Goal: Information Seeking & Learning: Learn about a topic

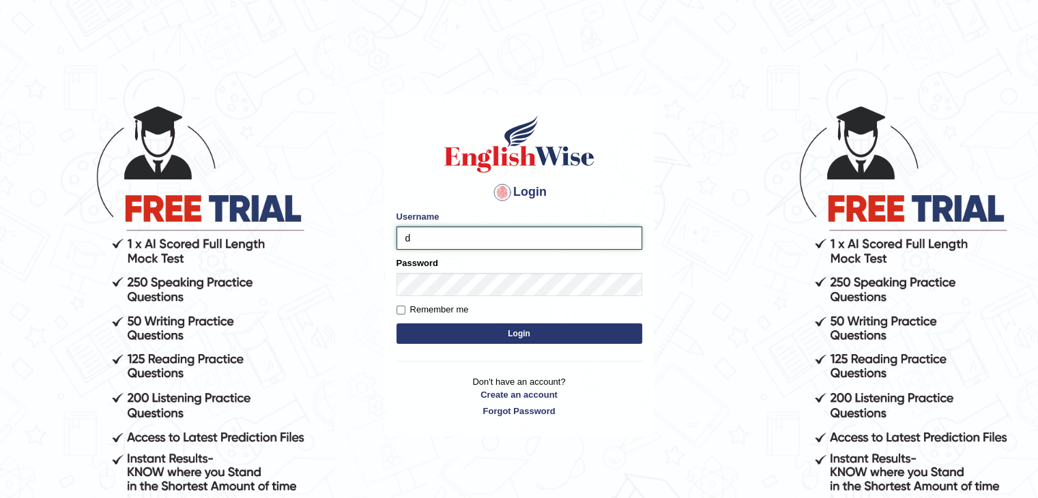
click at [478, 248] on input "d" at bounding box center [519, 238] width 246 height 23
type input "dilgidiva"
click at [396, 323] on button "Login" at bounding box center [519, 333] width 246 height 20
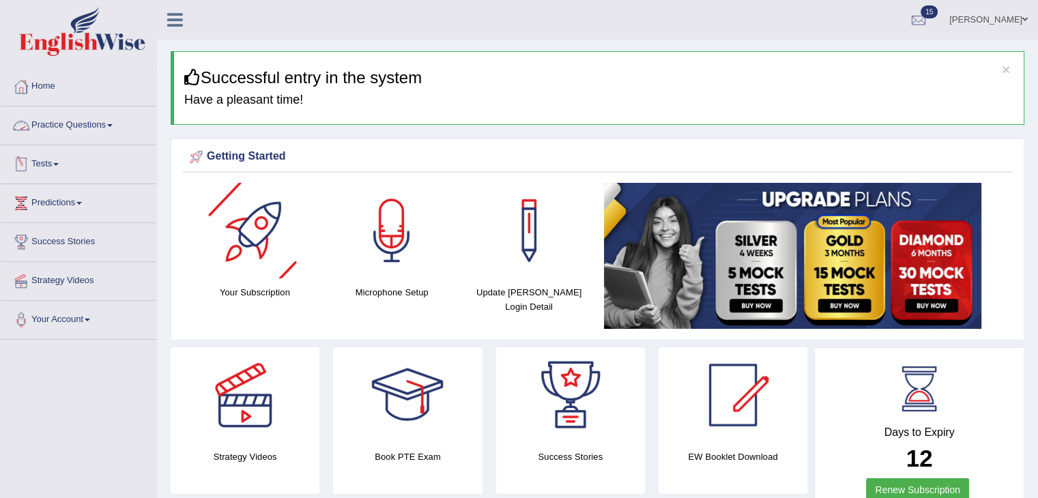
click at [104, 121] on link "Practice Questions" at bounding box center [79, 123] width 156 height 34
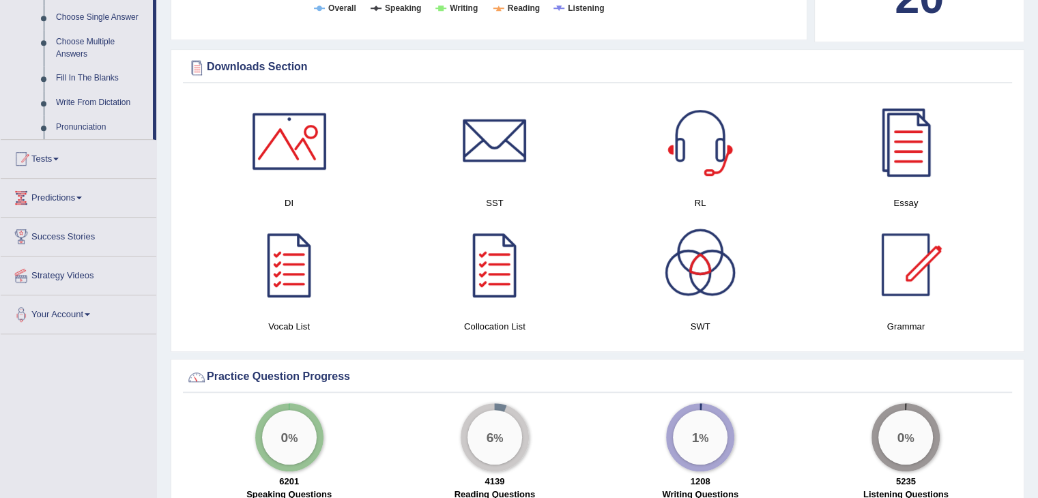
scroll to position [736, 0]
click at [59, 158] on span at bounding box center [55, 157] width 5 height 3
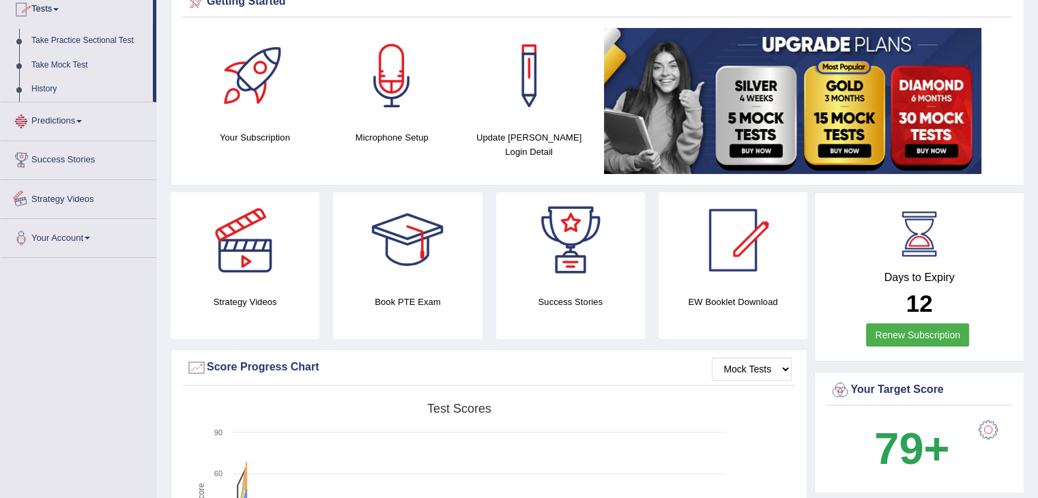
scroll to position [149, 0]
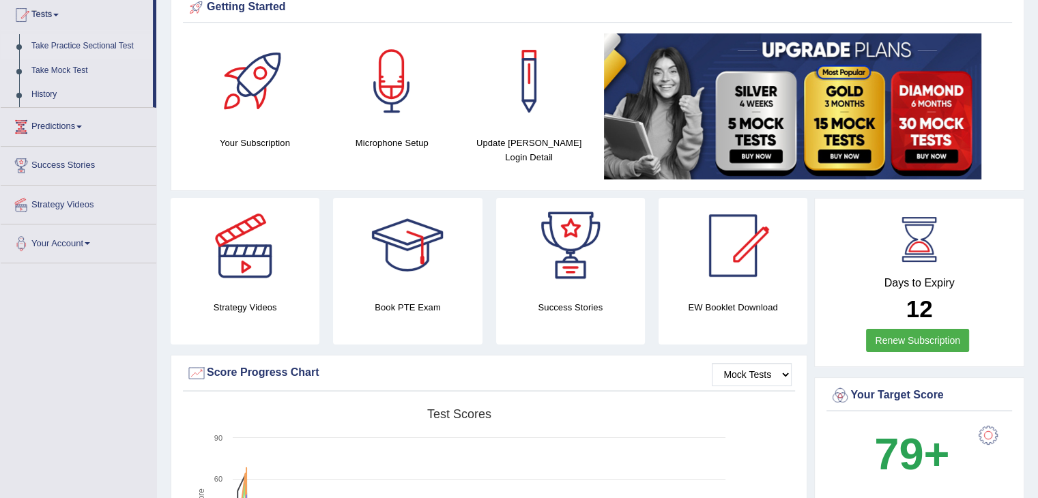
click at [93, 44] on link "Take Practice Sectional Test" at bounding box center [89, 46] width 128 height 25
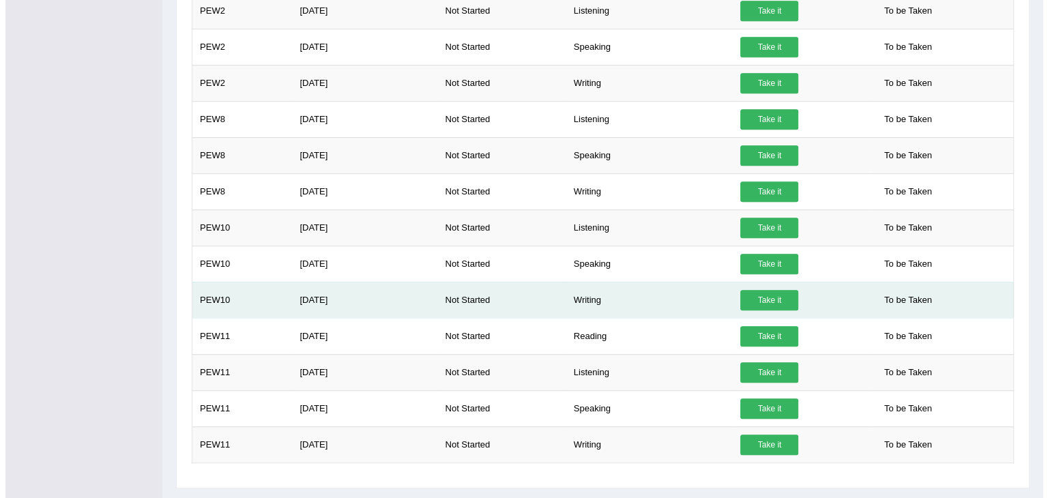
scroll to position [665, 0]
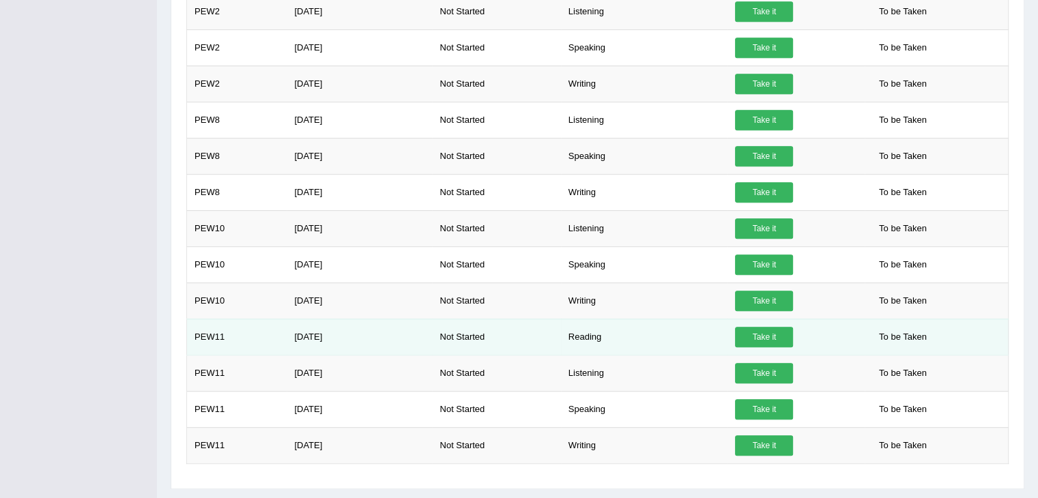
click at [767, 331] on link "Take it" at bounding box center [764, 337] width 58 height 20
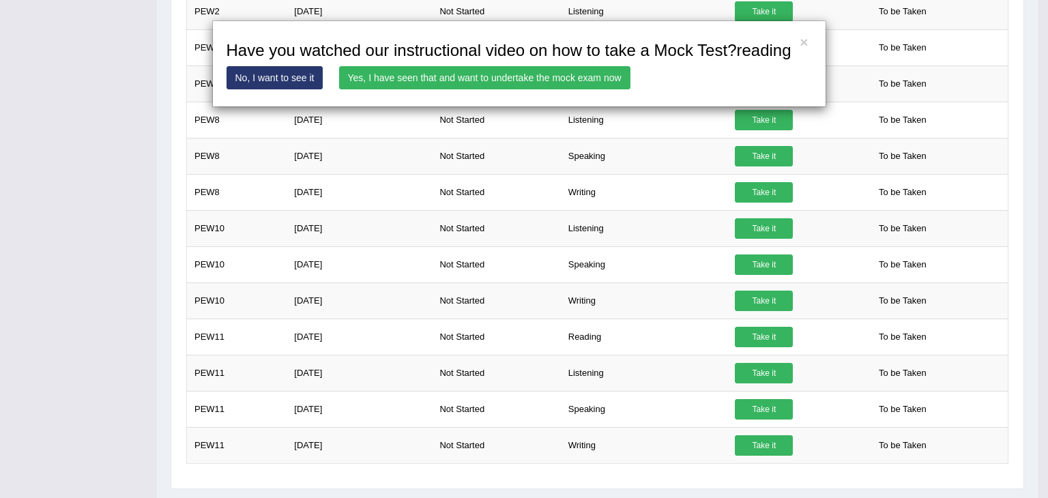
click at [545, 85] on link "Yes, I have seen that and want to undertake the mock exam now" at bounding box center [484, 77] width 291 height 23
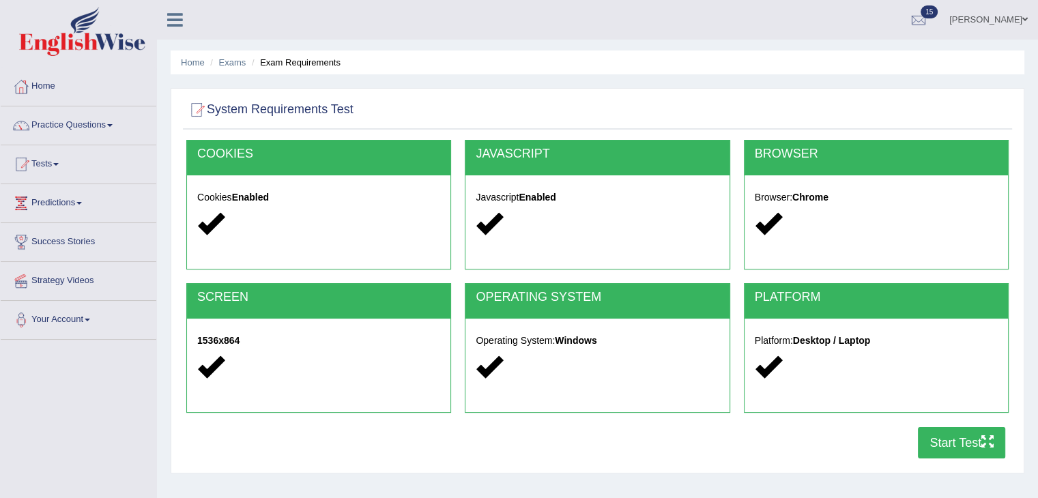
click at [950, 438] on button "Start Test" at bounding box center [961, 442] width 87 height 31
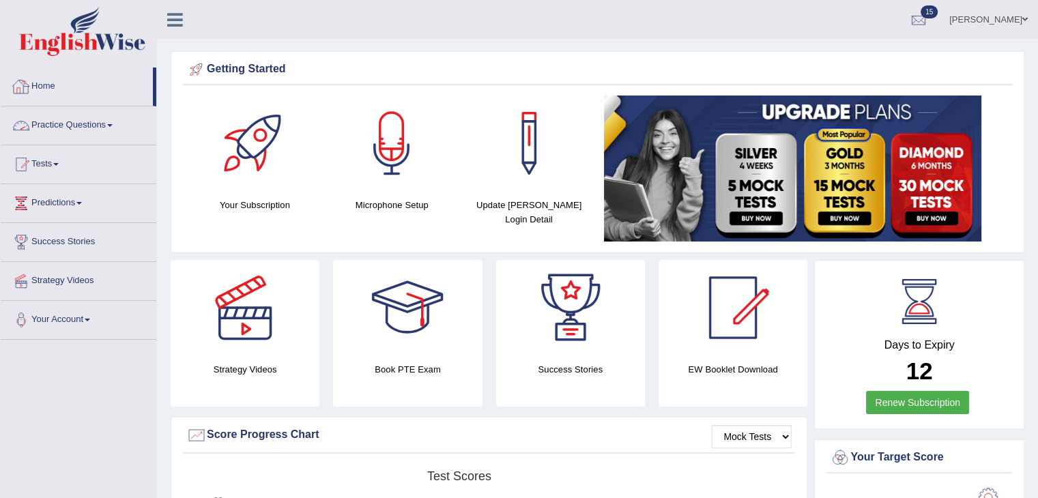
click at [82, 119] on link "Practice Questions" at bounding box center [79, 123] width 156 height 34
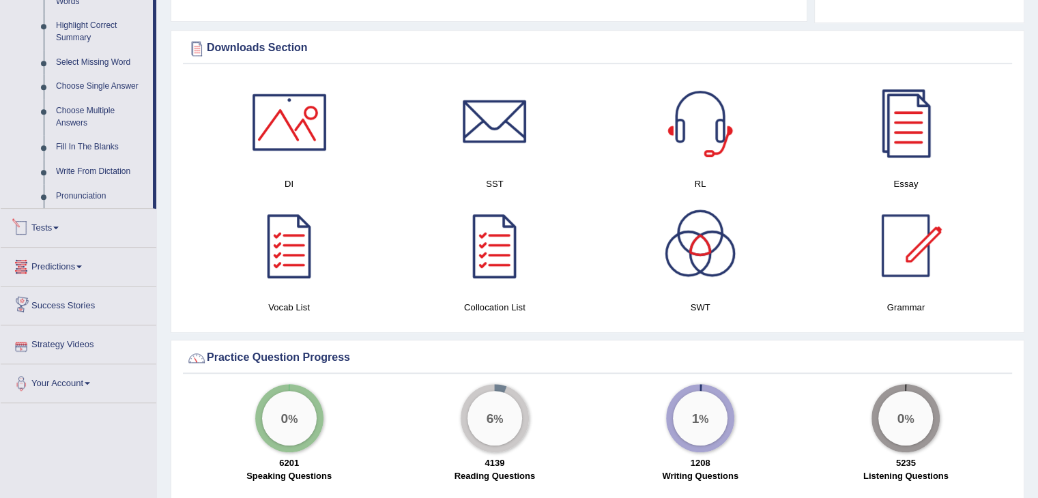
click at [55, 237] on link "Tests" at bounding box center [79, 226] width 156 height 34
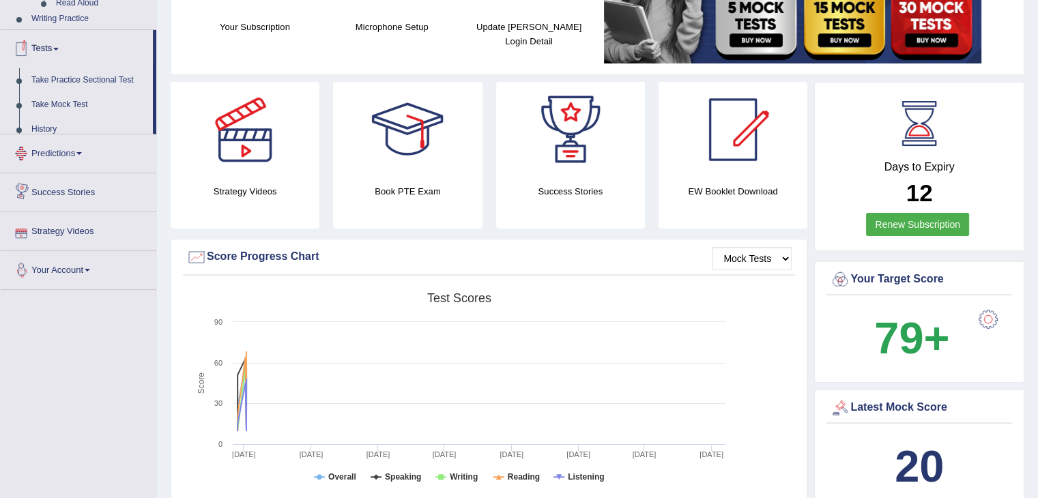
scroll to position [171, 0]
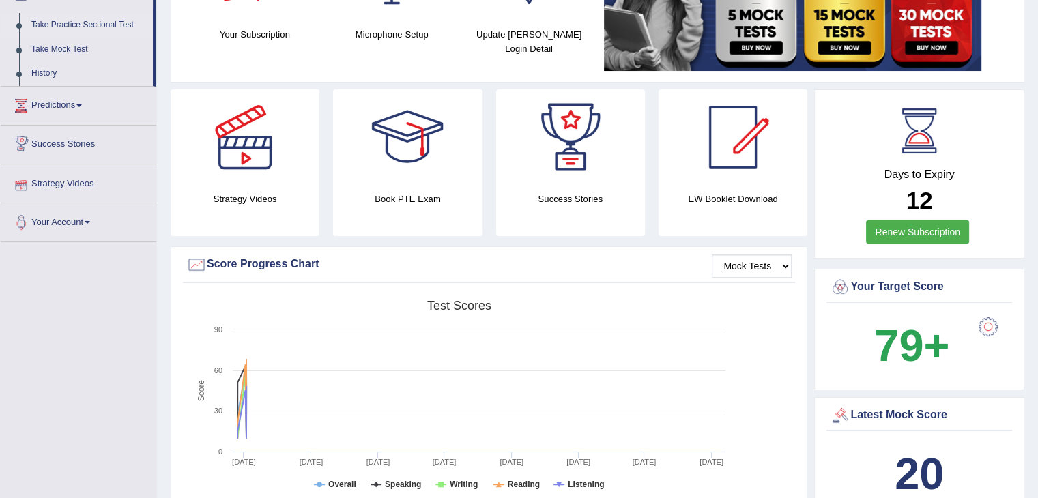
click at [71, 27] on link "Take Practice Sectional Test" at bounding box center [89, 25] width 128 height 25
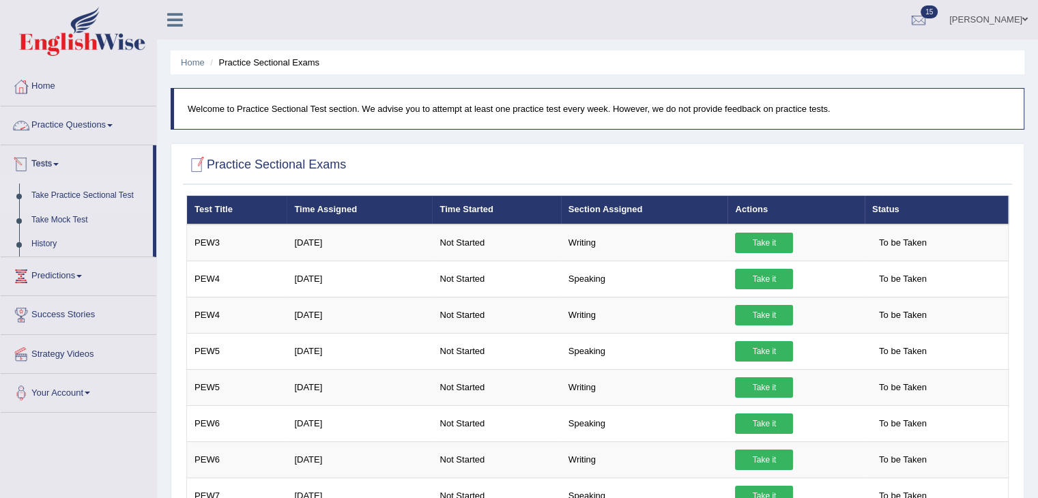
click at [87, 134] on link "Practice Questions" at bounding box center [79, 123] width 156 height 34
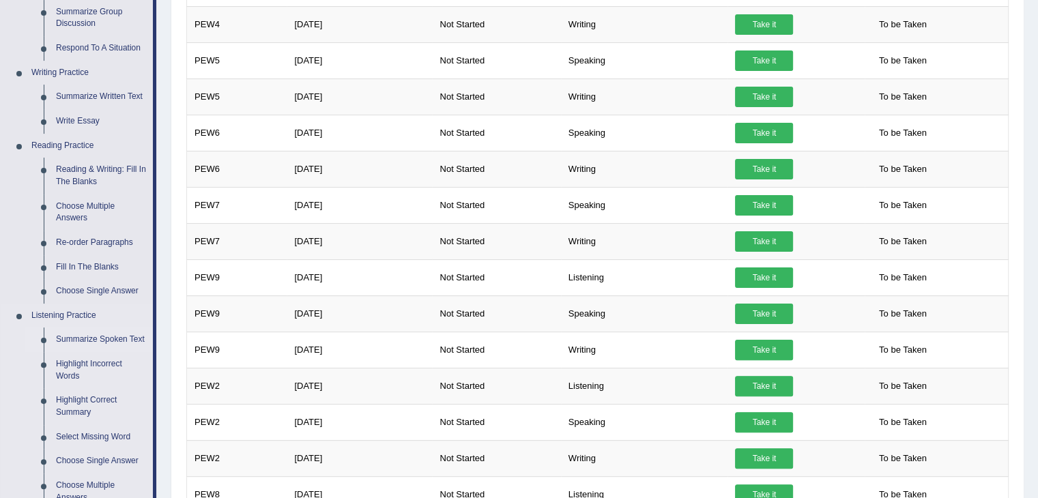
scroll to position [292, 0]
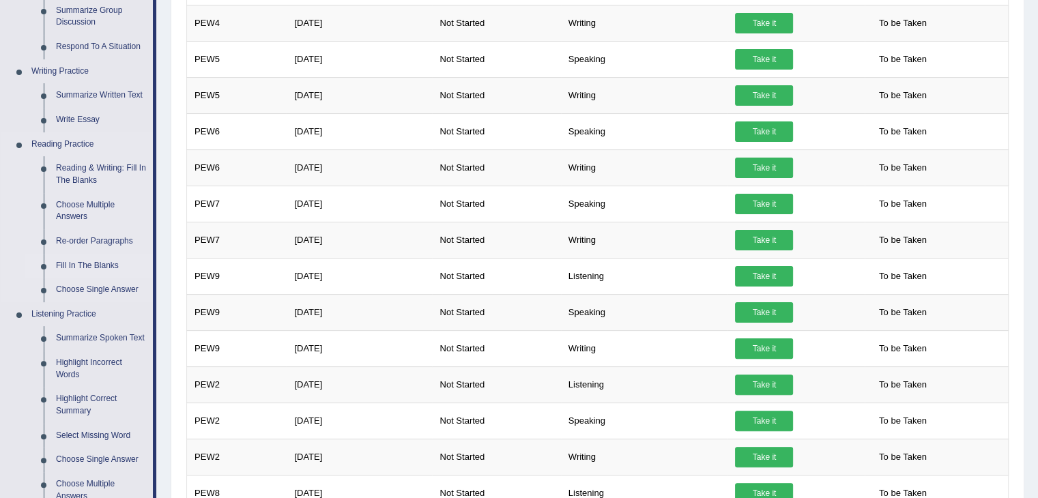
click at [87, 261] on link "Fill In The Blanks" at bounding box center [101, 266] width 103 height 25
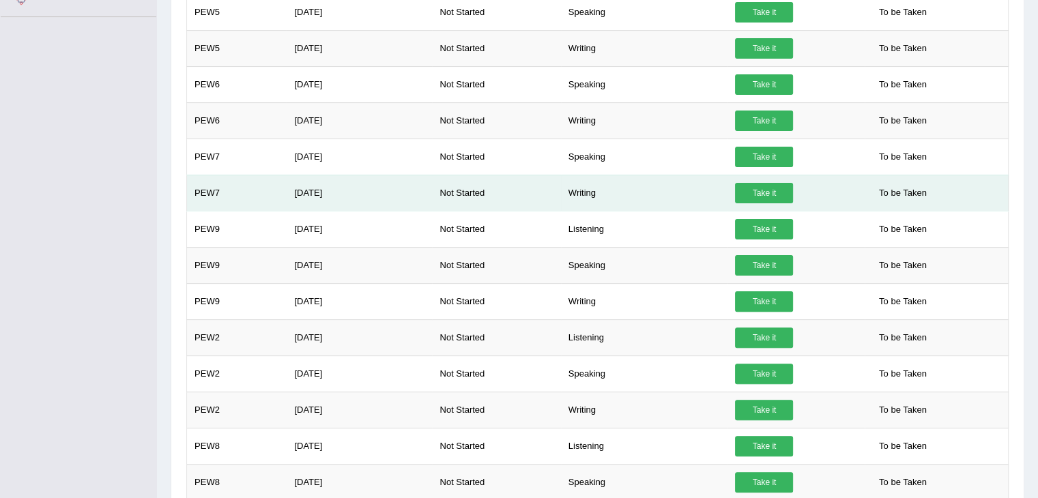
scroll to position [444, 0]
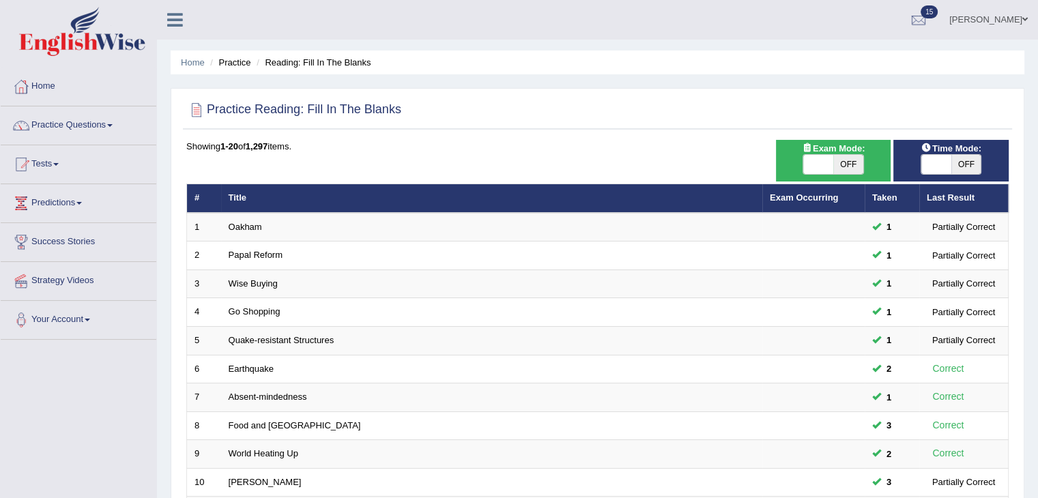
click at [852, 156] on span "OFF" at bounding box center [848, 164] width 30 height 19
checkbox input "true"
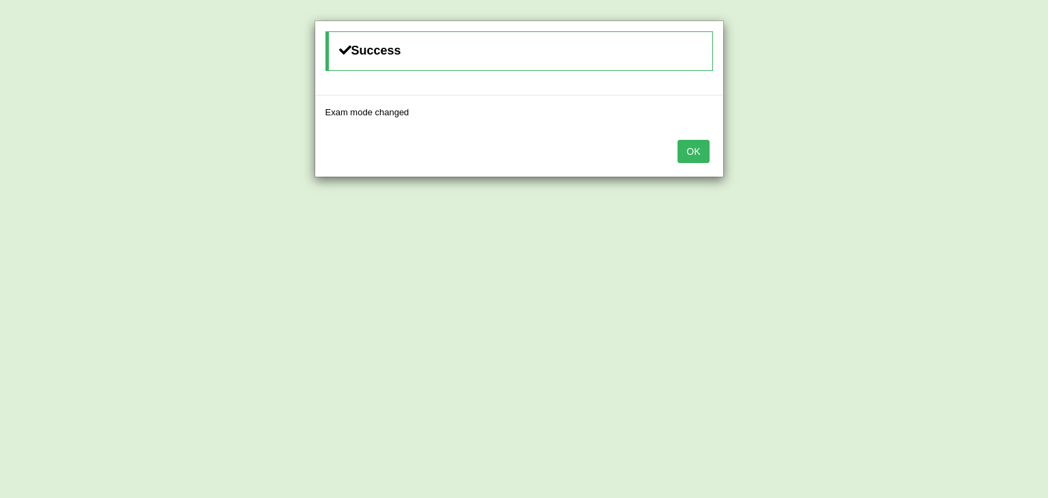
click at [686, 156] on button "OK" at bounding box center [693, 151] width 31 height 23
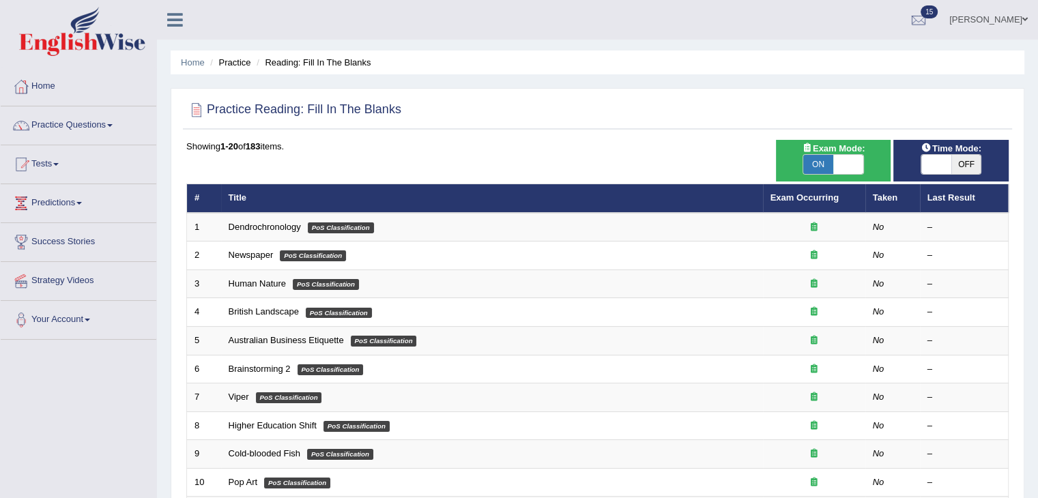
click at [969, 160] on span "OFF" at bounding box center [966, 164] width 30 height 19
checkbox input "true"
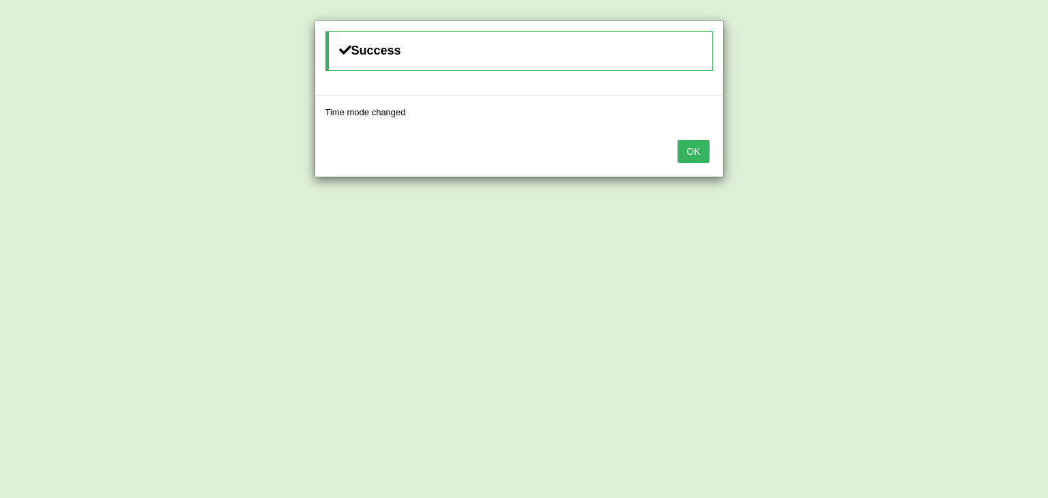
click at [699, 154] on button "OK" at bounding box center [693, 151] width 31 height 23
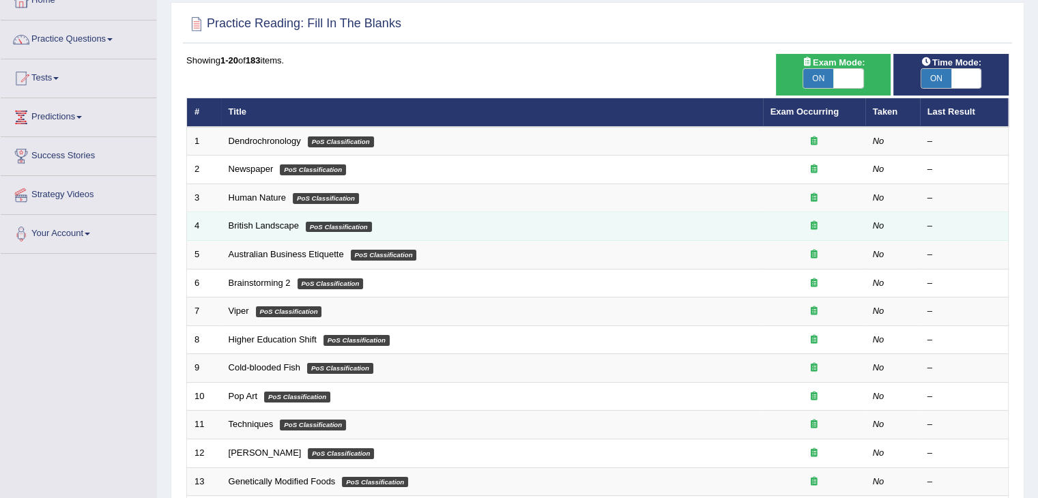
scroll to position [101, 0]
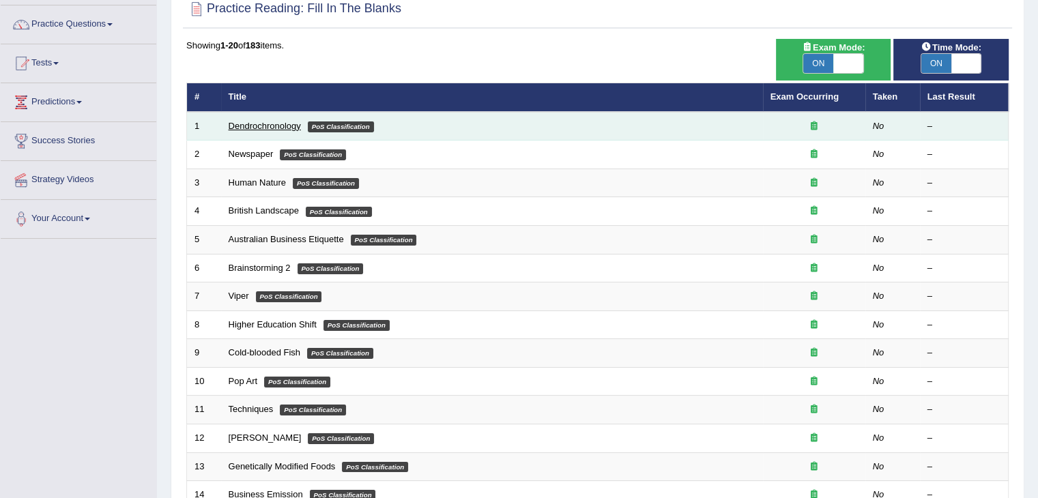
click at [270, 127] on link "Dendrochronology" at bounding box center [265, 126] width 72 height 10
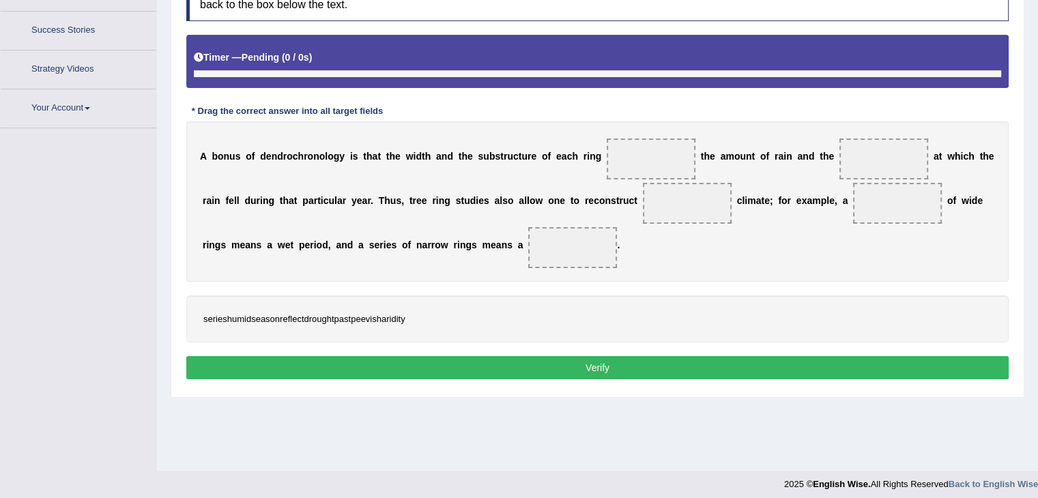
scroll to position [218, 0]
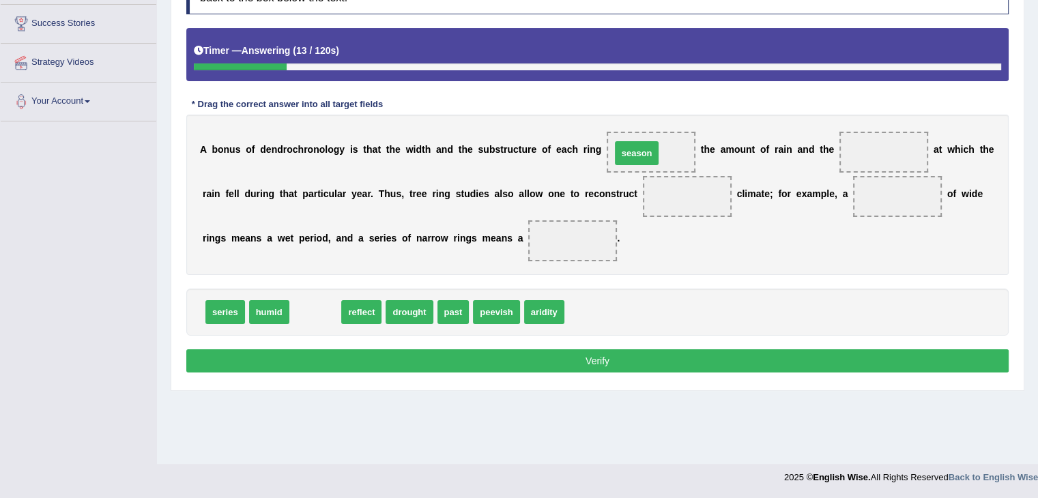
drag, startPoint x: 311, startPoint y: 309, endPoint x: 633, endPoint y: 151, distance: 358.3
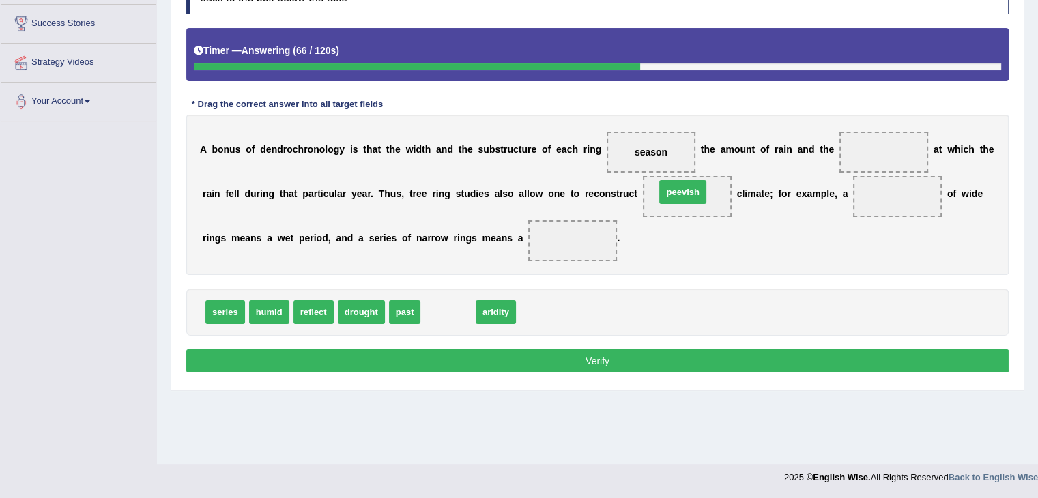
drag, startPoint x: 448, startPoint y: 311, endPoint x: 681, endPoint y: 194, distance: 260.9
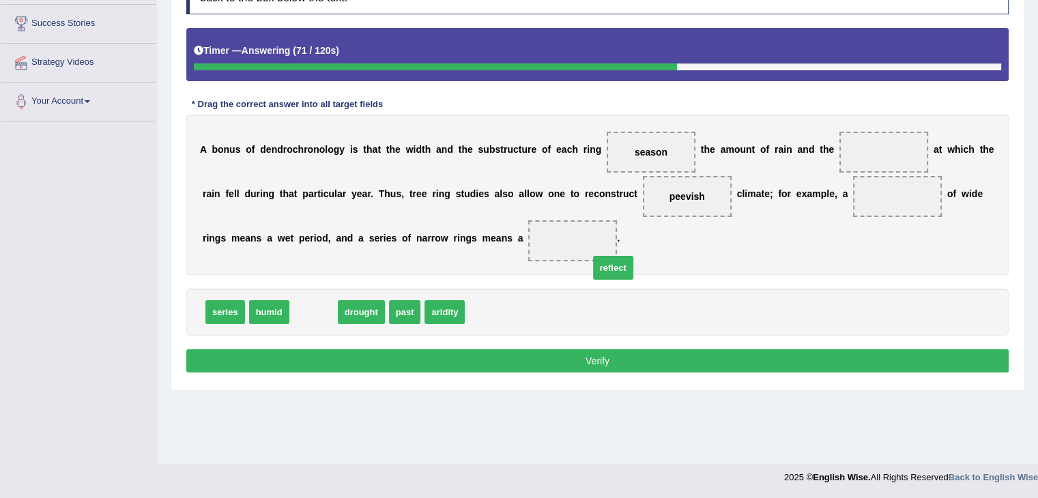
drag, startPoint x: 317, startPoint y: 308, endPoint x: 858, endPoint y: 200, distance: 551.8
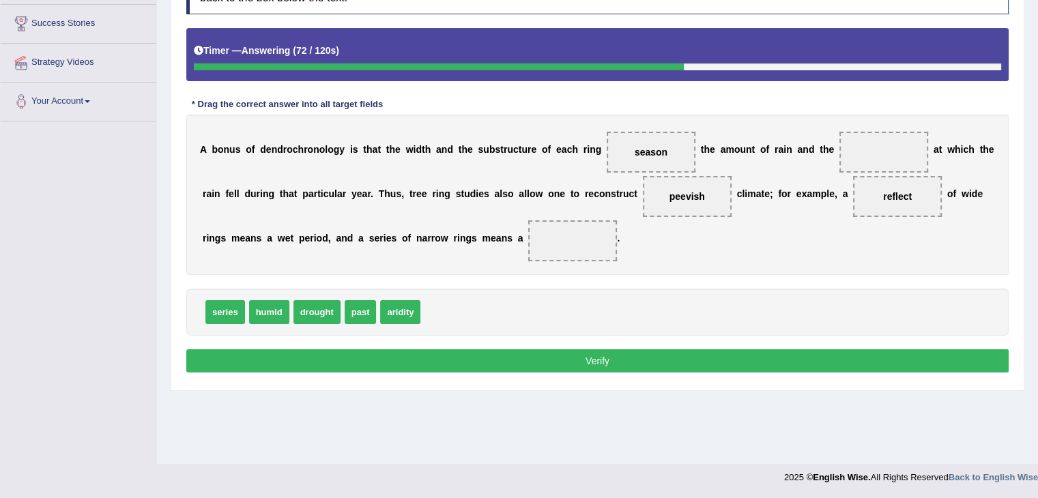
click at [863, 201] on span "reflect" at bounding box center [897, 196] width 89 height 41
drag, startPoint x: 232, startPoint y: 312, endPoint x: 906, endPoint y: 192, distance: 684.1
drag, startPoint x: 360, startPoint y: 311, endPoint x: 579, endPoint y: 244, distance: 229.2
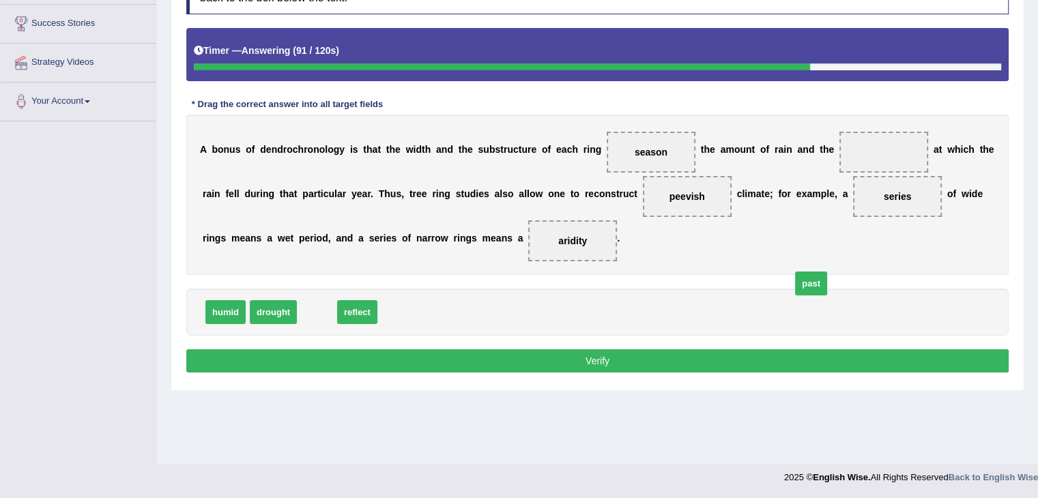
drag, startPoint x: 311, startPoint y: 309, endPoint x: 805, endPoint y: 280, distance: 494.9
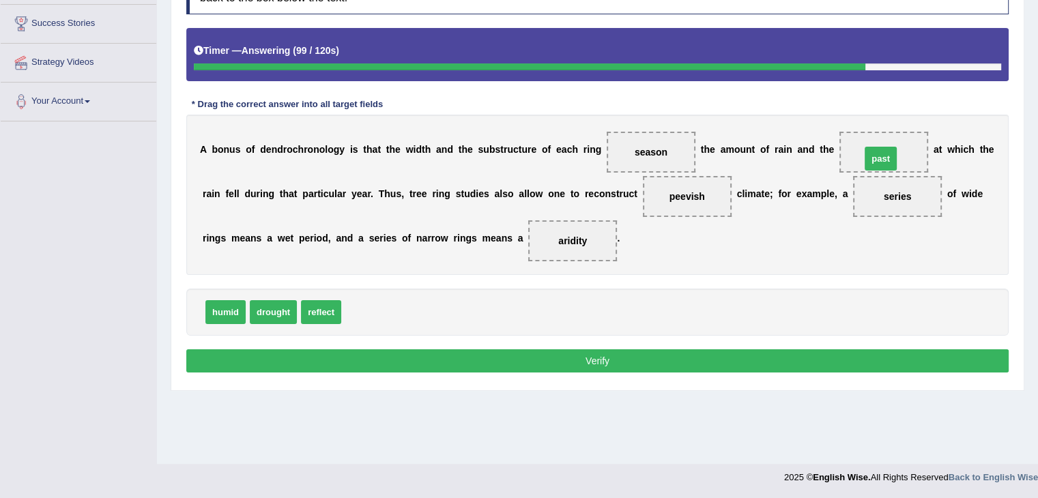
drag, startPoint x: 358, startPoint y: 308, endPoint x: 877, endPoint y: 155, distance: 541.5
click at [739, 358] on button "Verify" at bounding box center [597, 360] width 822 height 23
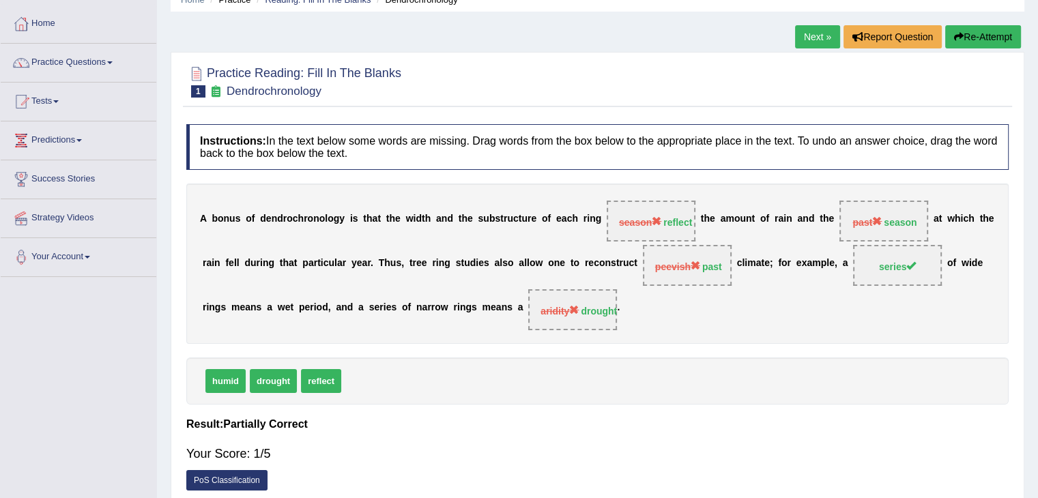
scroll to position [61, 0]
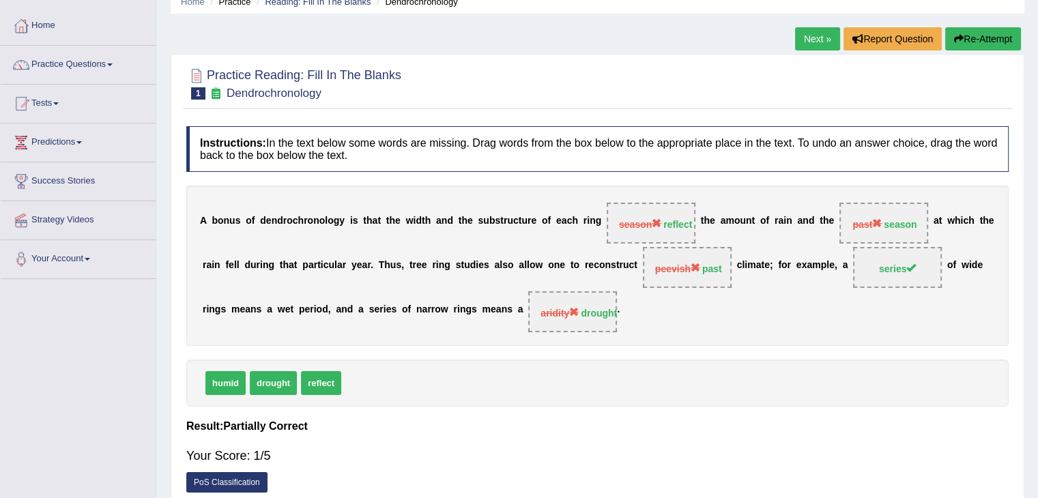
click at [971, 42] on button "Re-Attempt" at bounding box center [983, 38] width 76 height 23
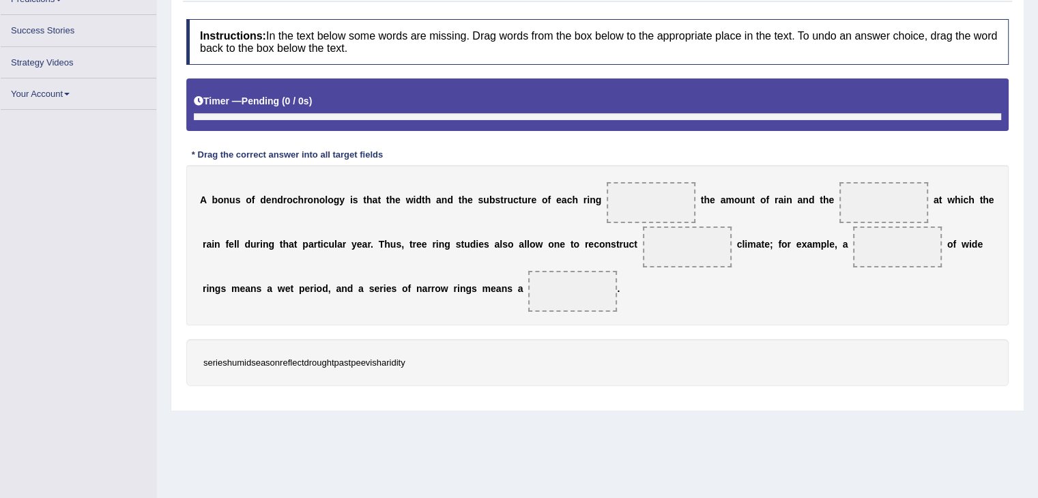
scroll to position [218, 0]
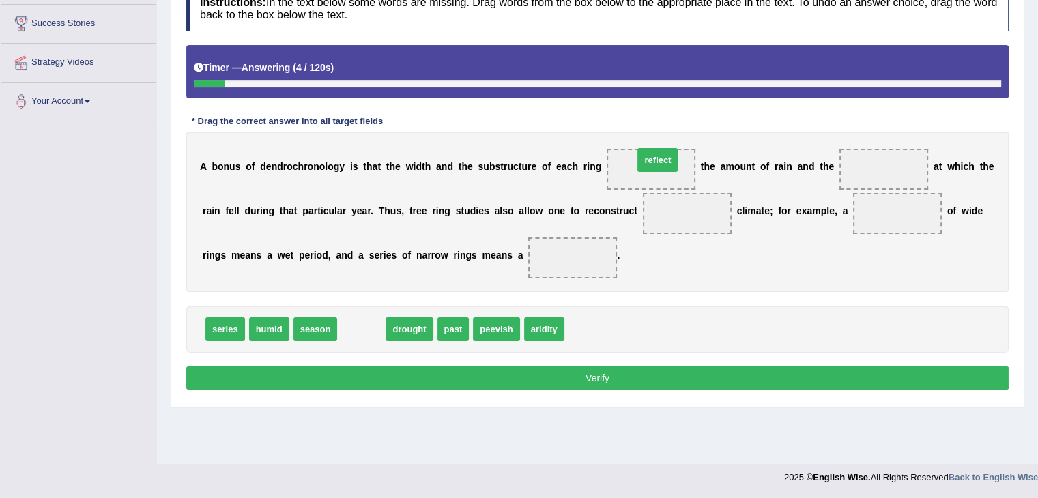
drag, startPoint x: 359, startPoint y: 318, endPoint x: 654, endPoint y: 150, distance: 339.8
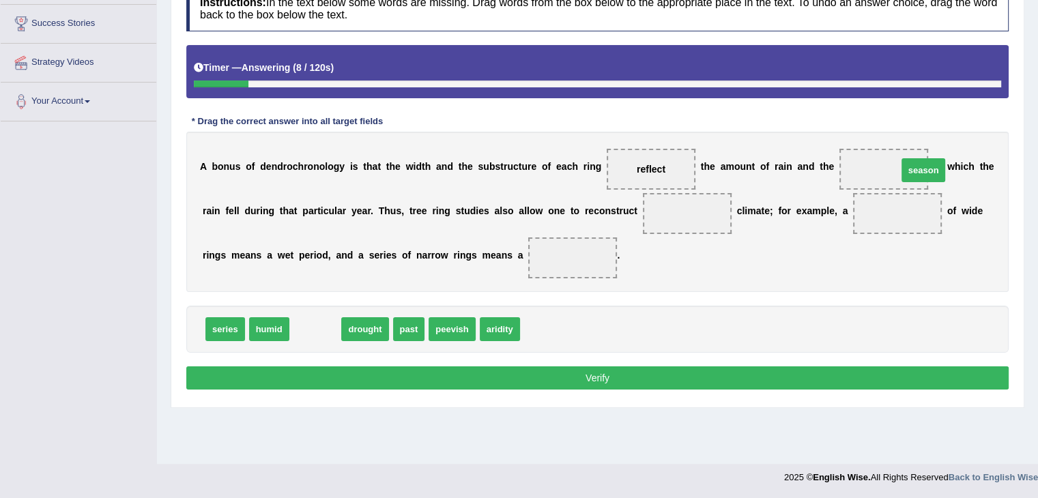
drag, startPoint x: 312, startPoint y: 328, endPoint x: 899, endPoint y: 172, distance: 607.3
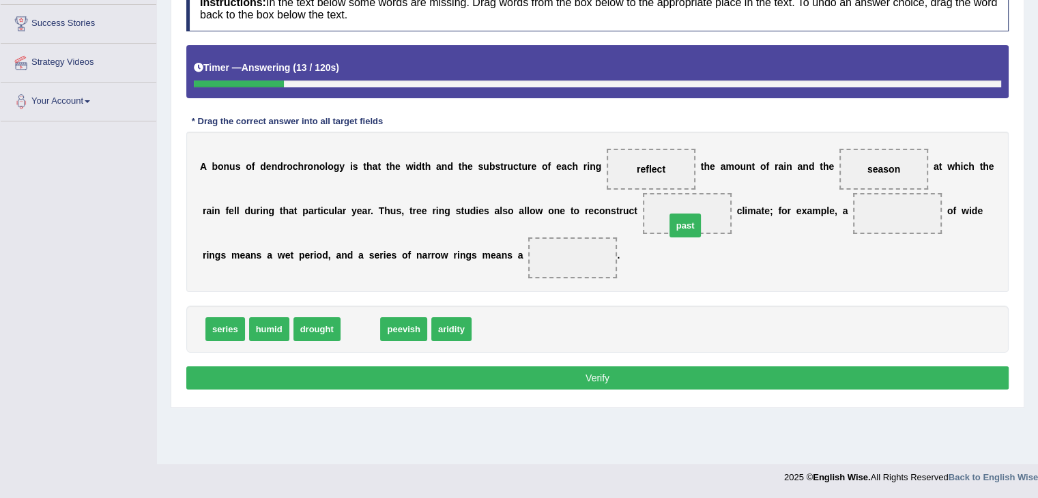
drag, startPoint x: 360, startPoint y: 326, endPoint x: 700, endPoint y: 216, distance: 357.8
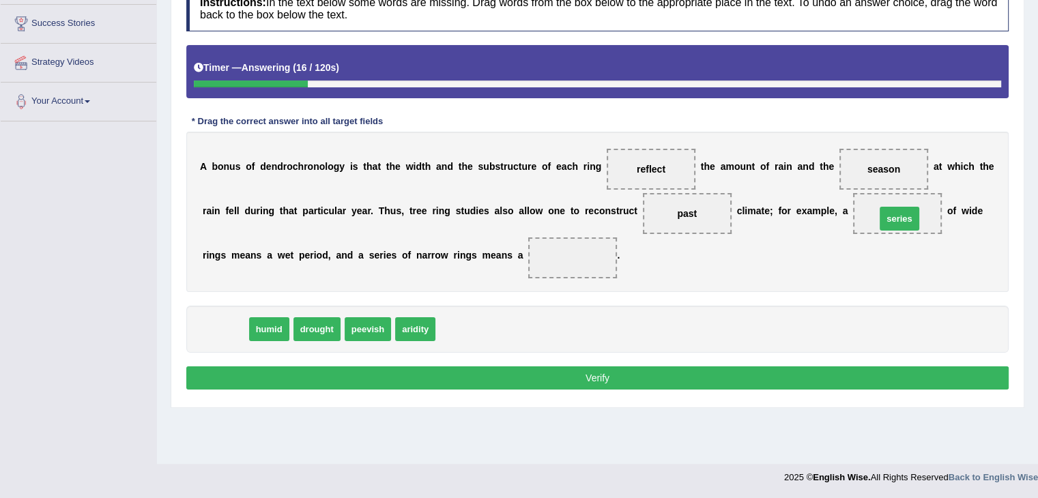
drag, startPoint x: 215, startPoint y: 326, endPoint x: 890, endPoint y: 216, distance: 683.8
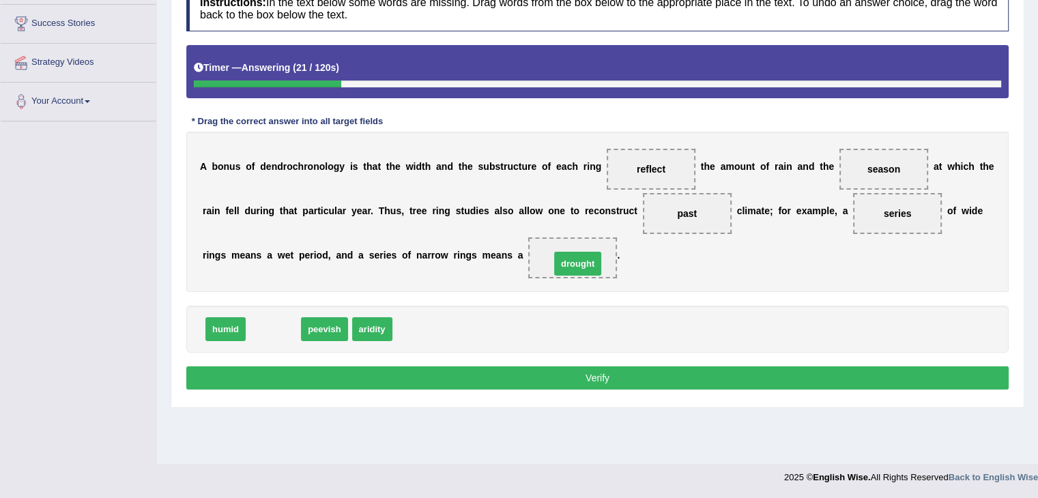
drag, startPoint x: 254, startPoint y: 328, endPoint x: 558, endPoint y: 263, distance: 311.2
click at [577, 375] on button "Verify" at bounding box center [597, 377] width 822 height 23
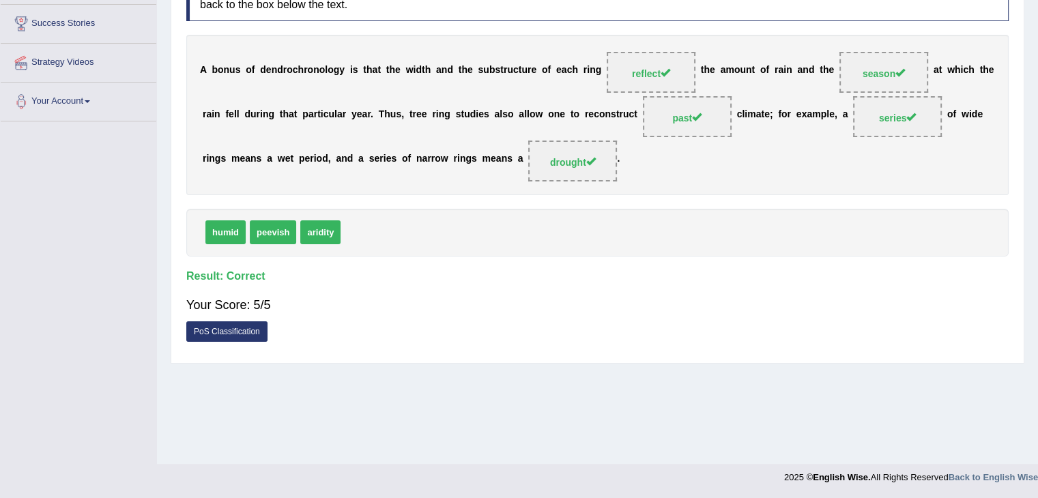
scroll to position [0, 0]
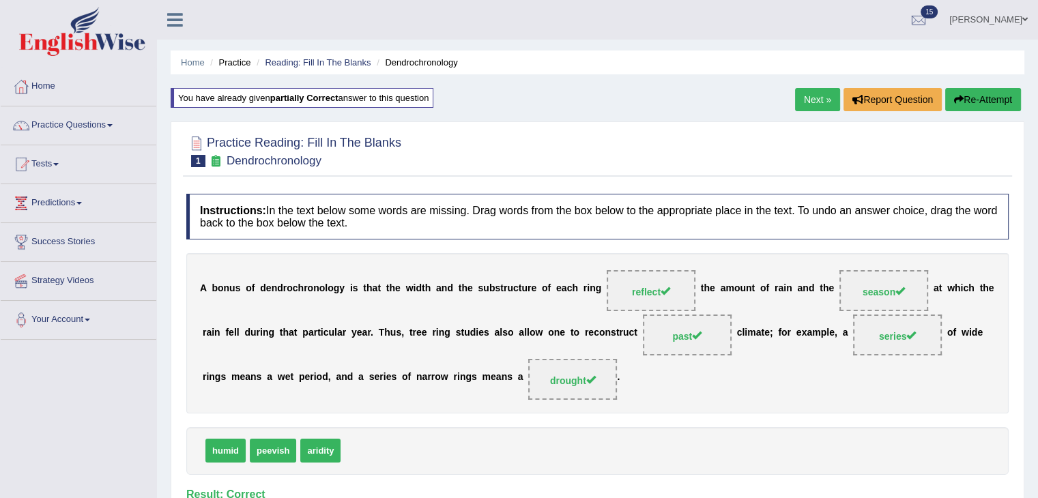
click at [812, 94] on link "Next »" at bounding box center [817, 99] width 45 height 23
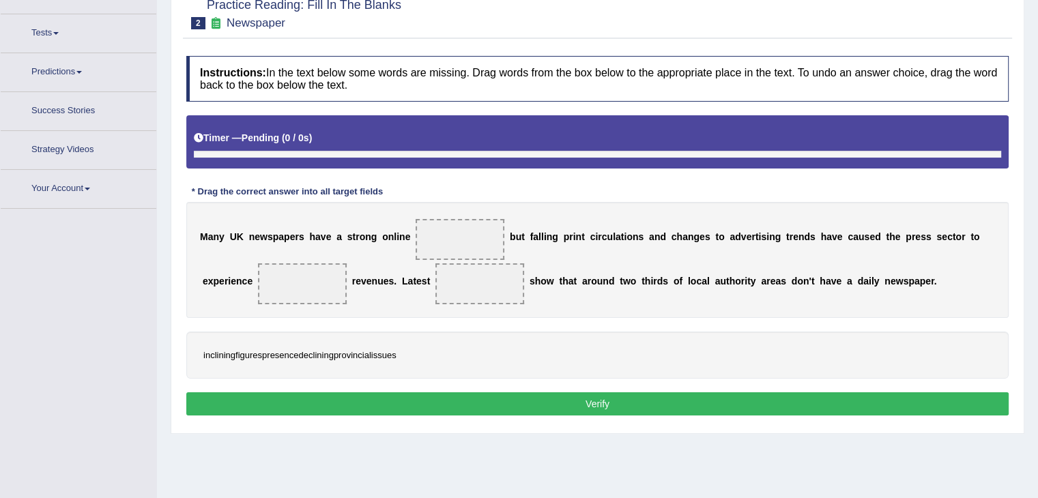
scroll to position [149, 0]
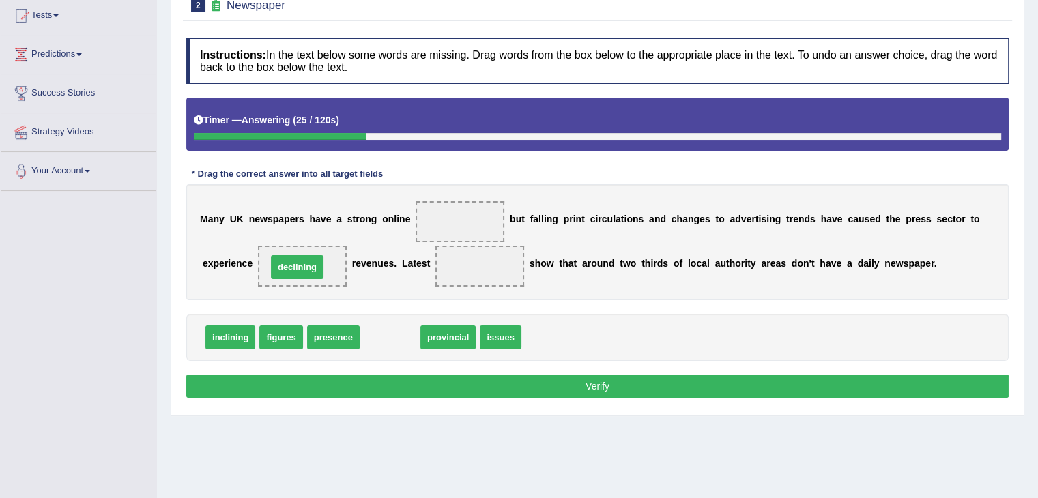
drag, startPoint x: 381, startPoint y: 341, endPoint x: 289, endPoint y: 271, distance: 116.4
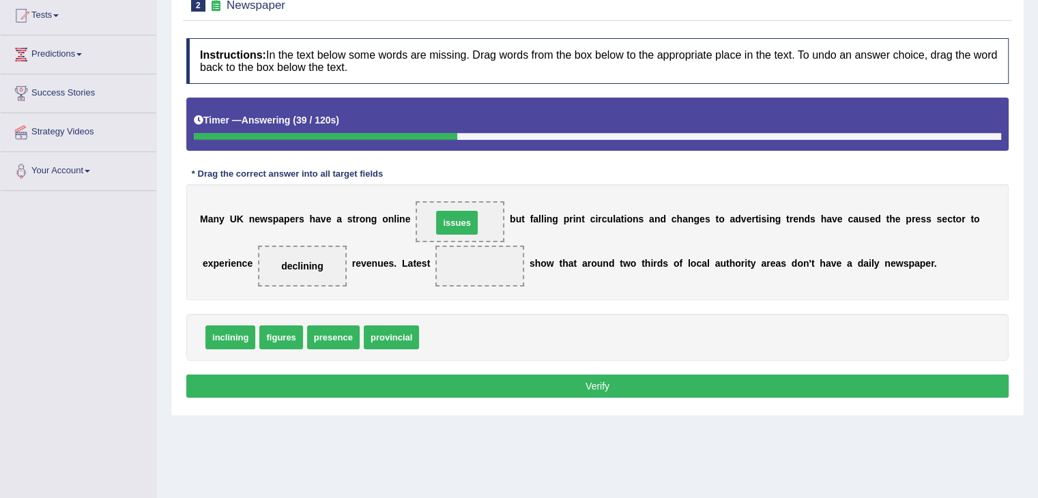
drag, startPoint x: 443, startPoint y: 330, endPoint x: 456, endPoint y: 214, distance: 116.7
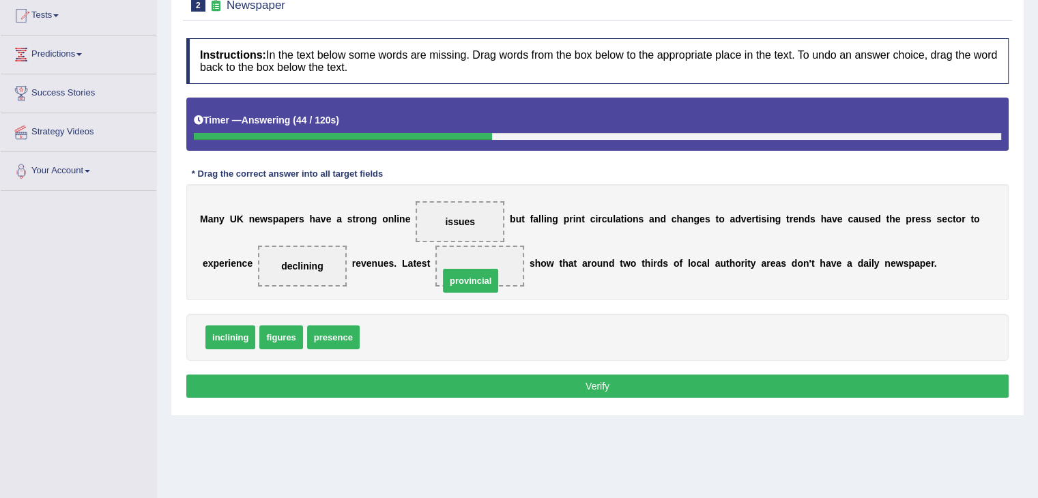
drag, startPoint x: 393, startPoint y: 334, endPoint x: 472, endPoint y: 277, distance: 97.3
click at [524, 388] on button "Verify" at bounding box center [597, 386] width 822 height 23
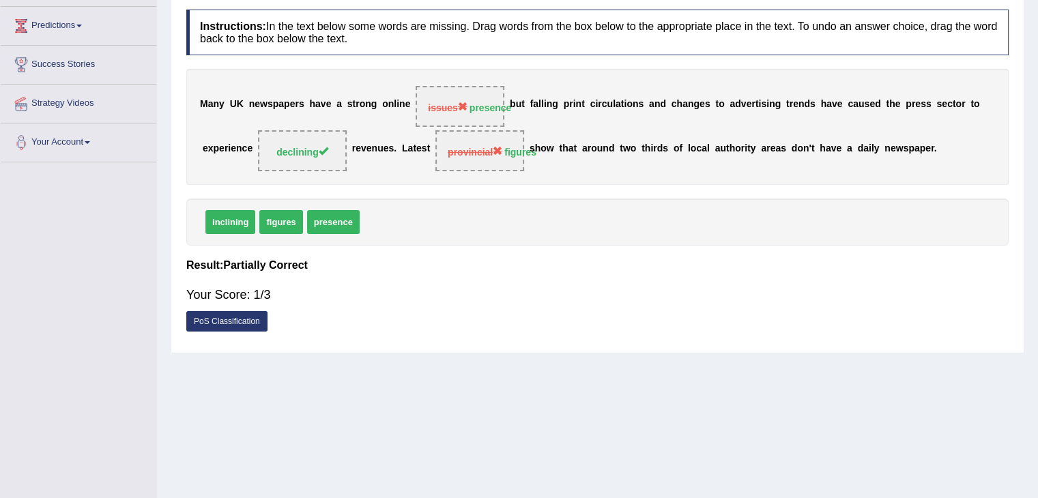
scroll to position [0, 0]
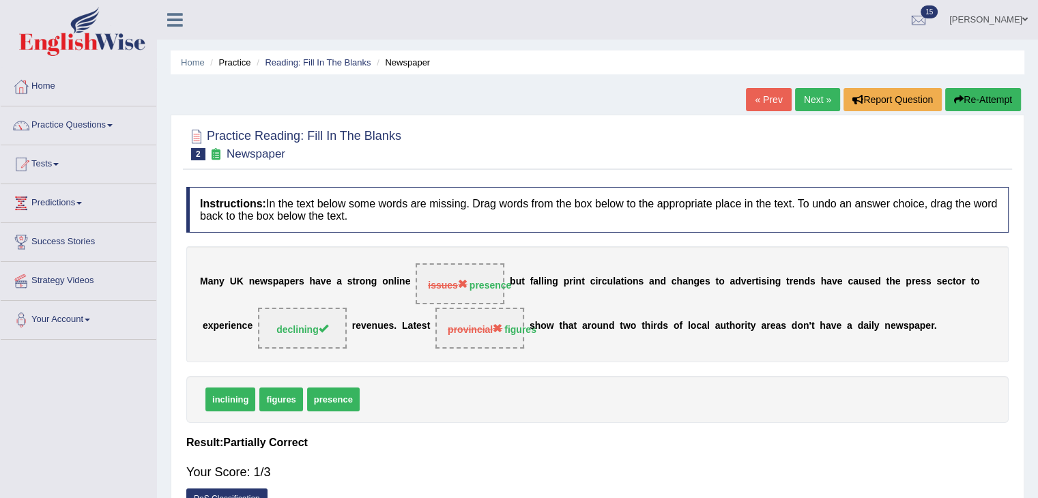
click at [807, 96] on link "Next »" at bounding box center [817, 99] width 45 height 23
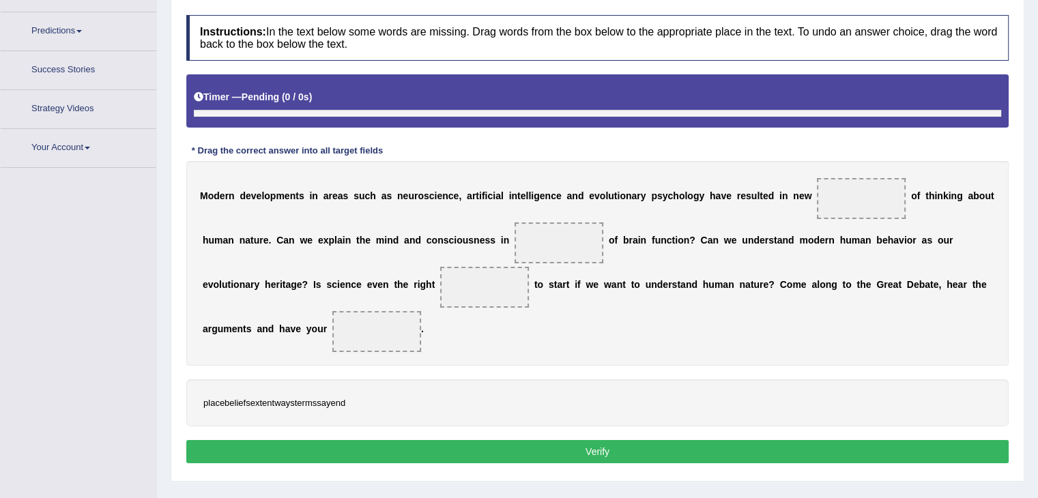
scroll to position [197, 0]
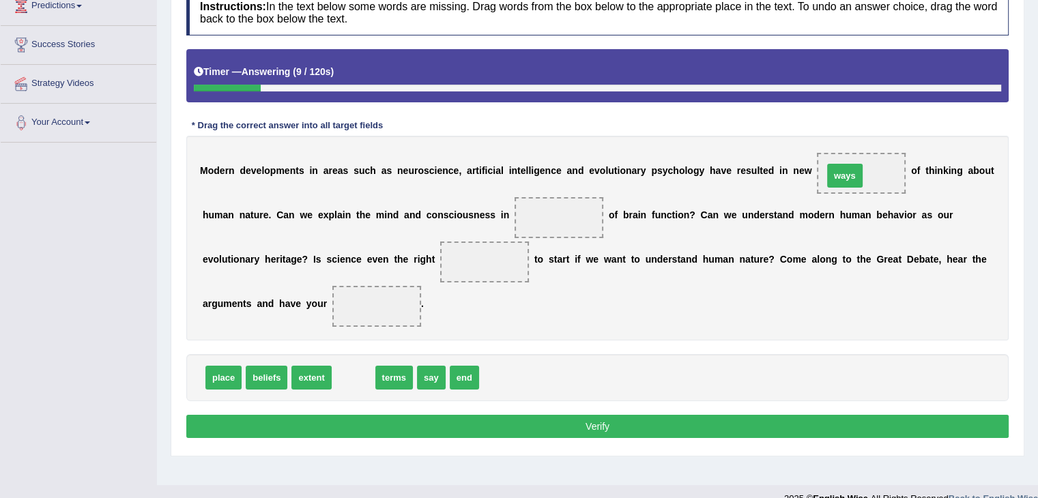
drag, startPoint x: 352, startPoint y: 376, endPoint x: 848, endPoint y: 171, distance: 536.0
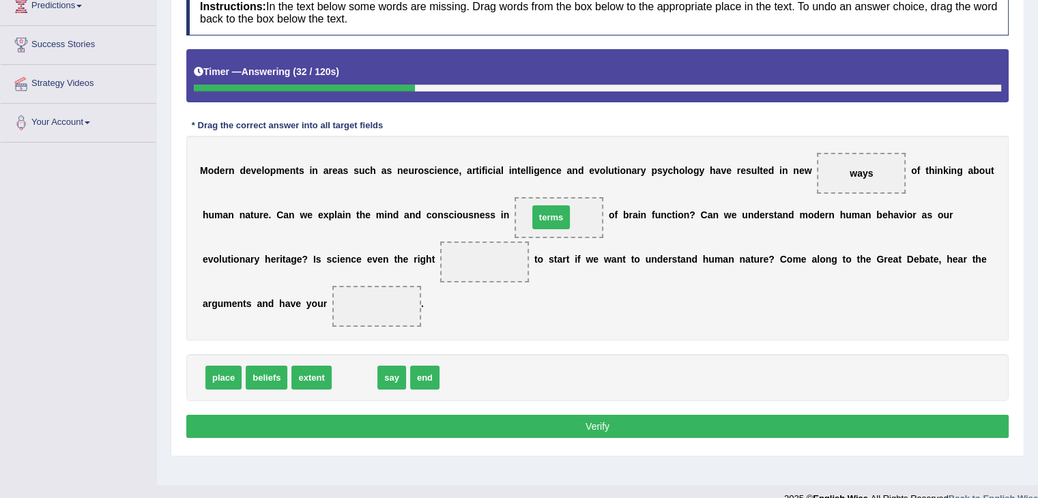
drag, startPoint x: 352, startPoint y: 377, endPoint x: 549, endPoint y: 216, distance: 254.1
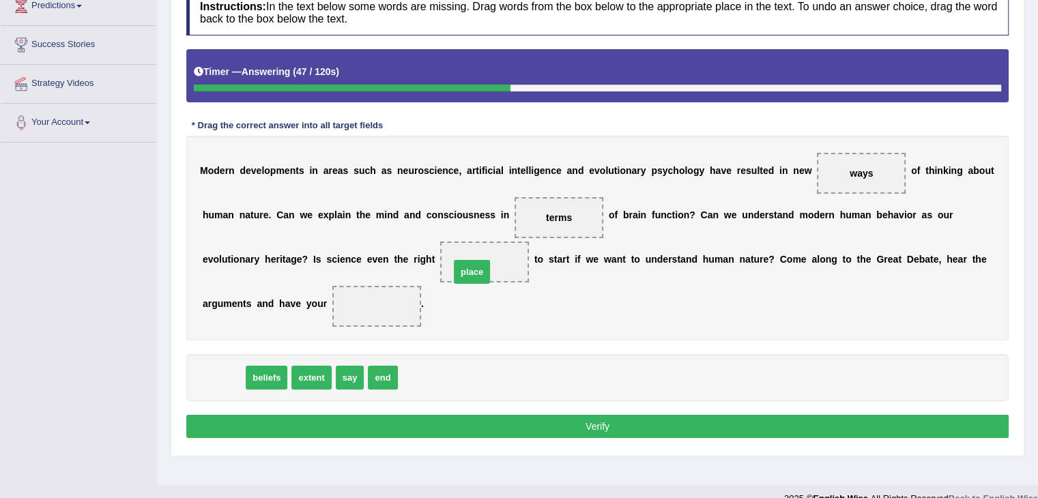
drag, startPoint x: 225, startPoint y: 374, endPoint x: 474, endPoint y: 268, distance: 270.0
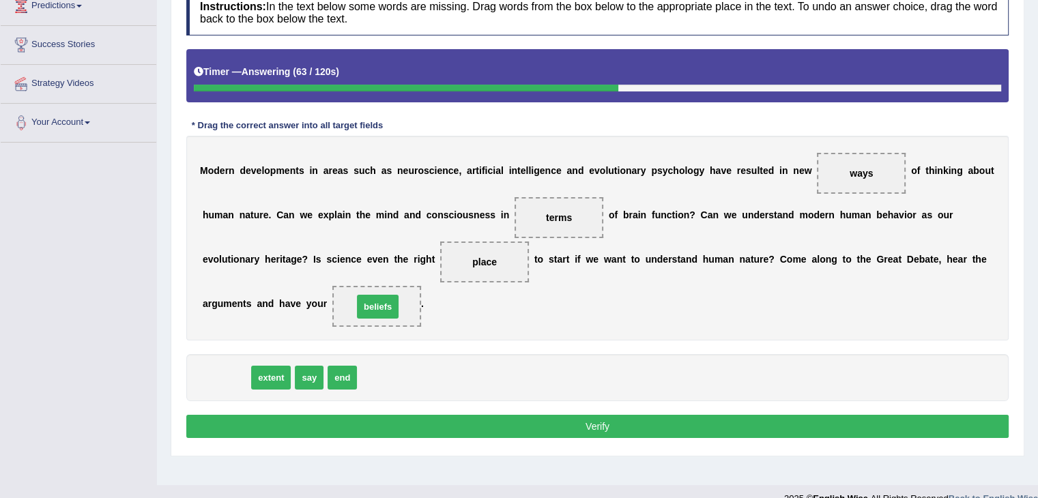
drag, startPoint x: 227, startPoint y: 372, endPoint x: 381, endPoint y: 300, distance: 170.3
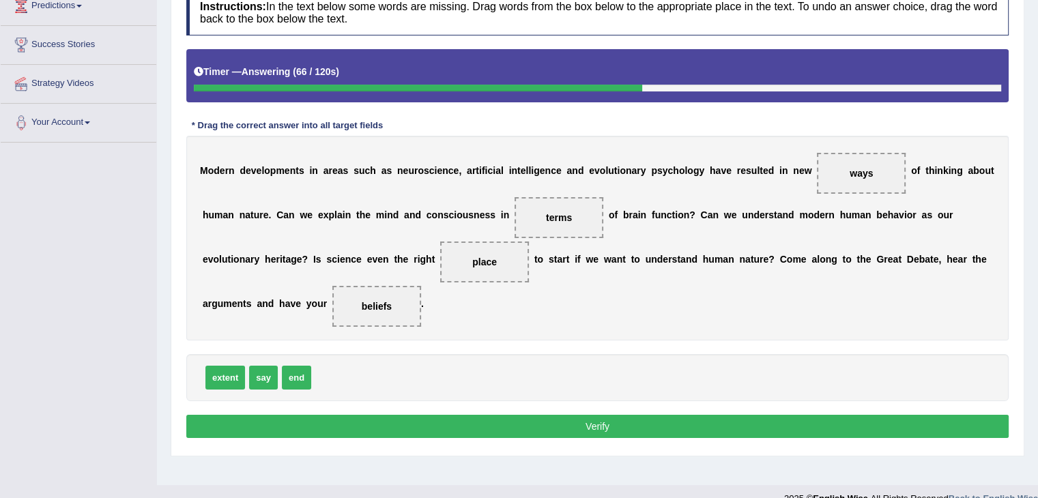
click at [429, 424] on button "Verify" at bounding box center [597, 426] width 822 height 23
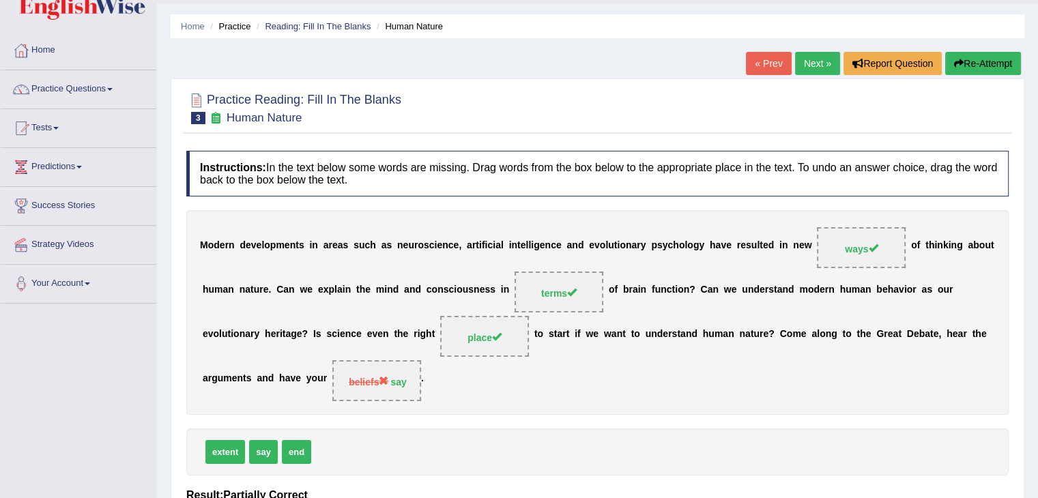
scroll to position [33, 0]
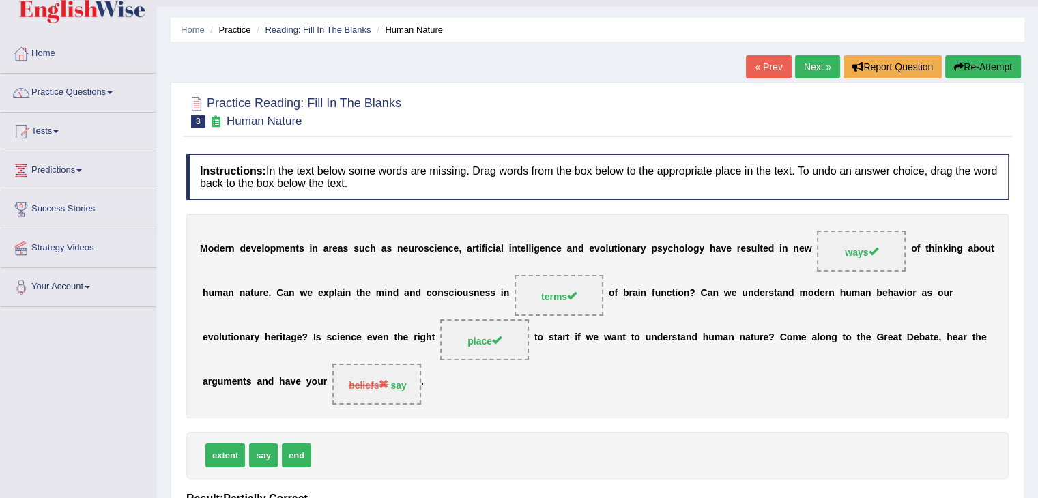
click at [813, 71] on link "Next »" at bounding box center [817, 66] width 45 height 23
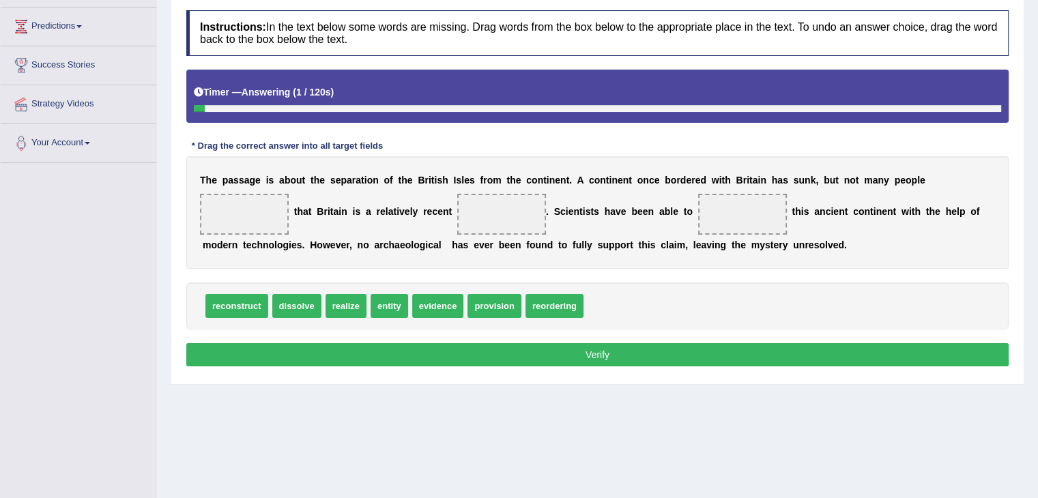
scroll to position [178, 0]
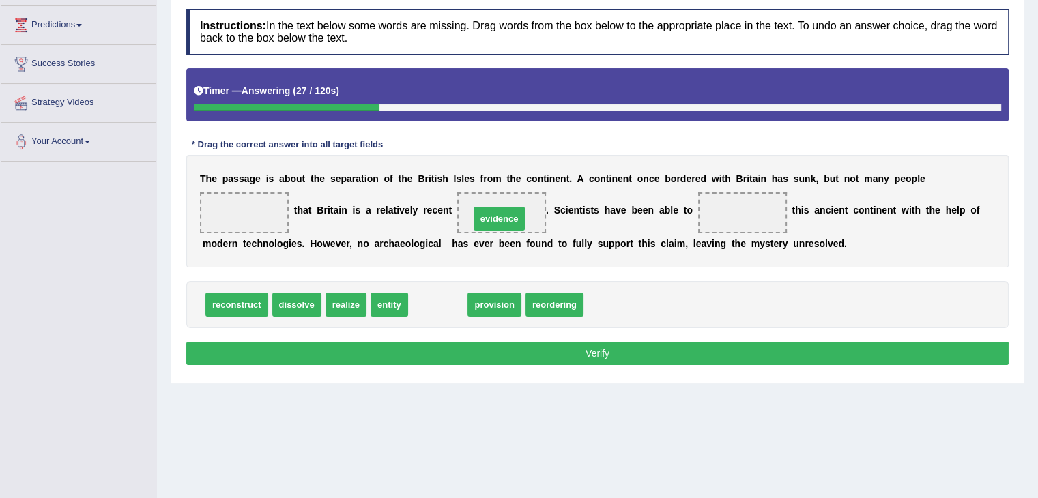
drag, startPoint x: 431, startPoint y: 304, endPoint x: 492, endPoint y: 219, distance: 105.1
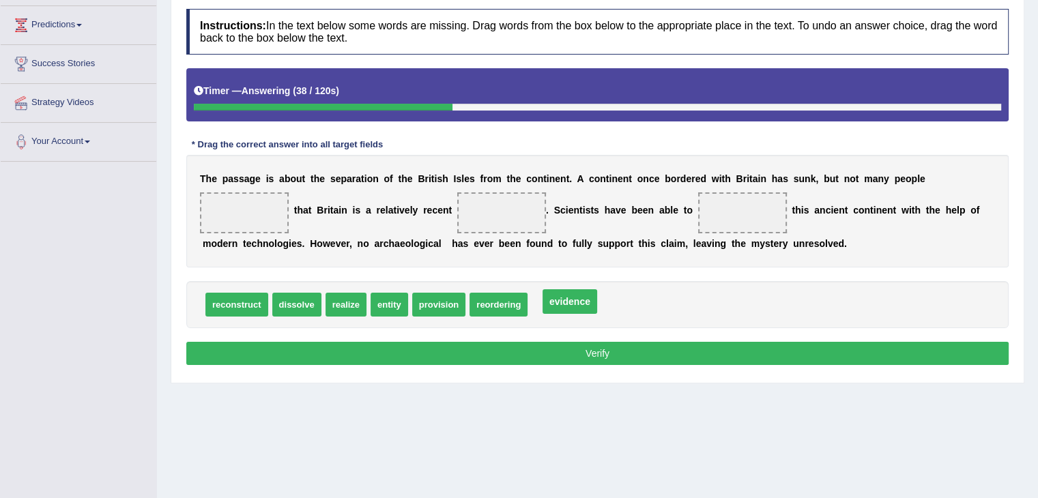
drag, startPoint x: 510, startPoint y: 207, endPoint x: 579, endPoint y: 295, distance: 111.9
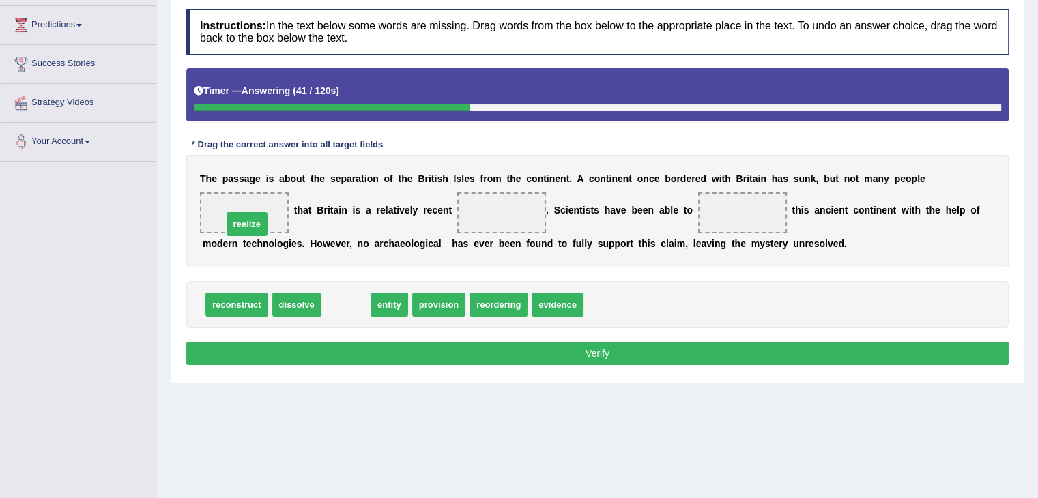
drag, startPoint x: 339, startPoint y: 306, endPoint x: 239, endPoint y: 210, distance: 139.0
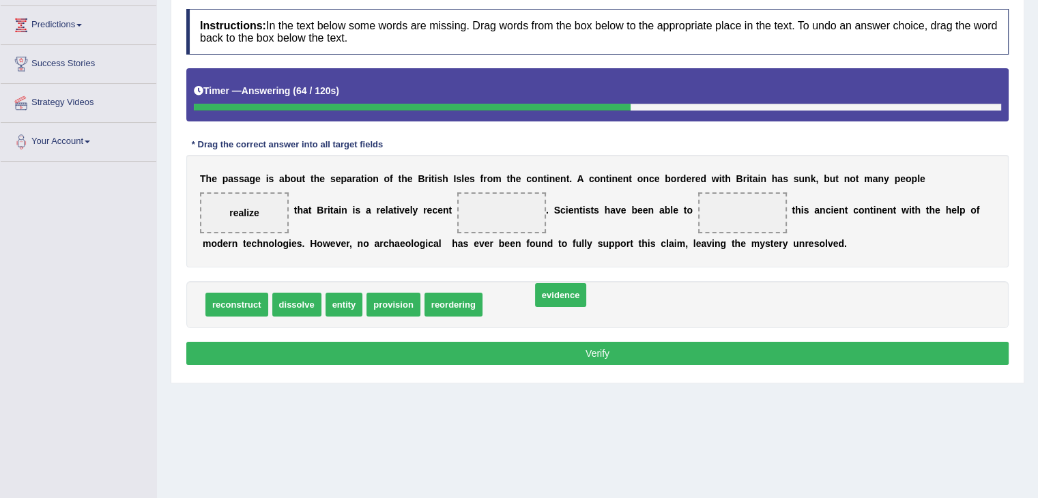
drag, startPoint x: 510, startPoint y: 304, endPoint x: 549, endPoint y: 298, distance: 40.0
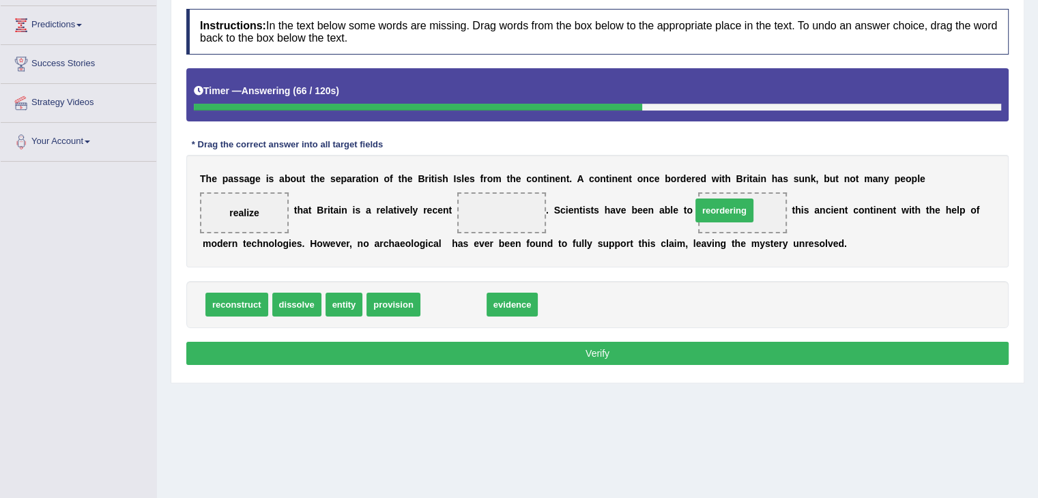
drag, startPoint x: 450, startPoint y: 309, endPoint x: 734, endPoint y: 222, distance: 297.7
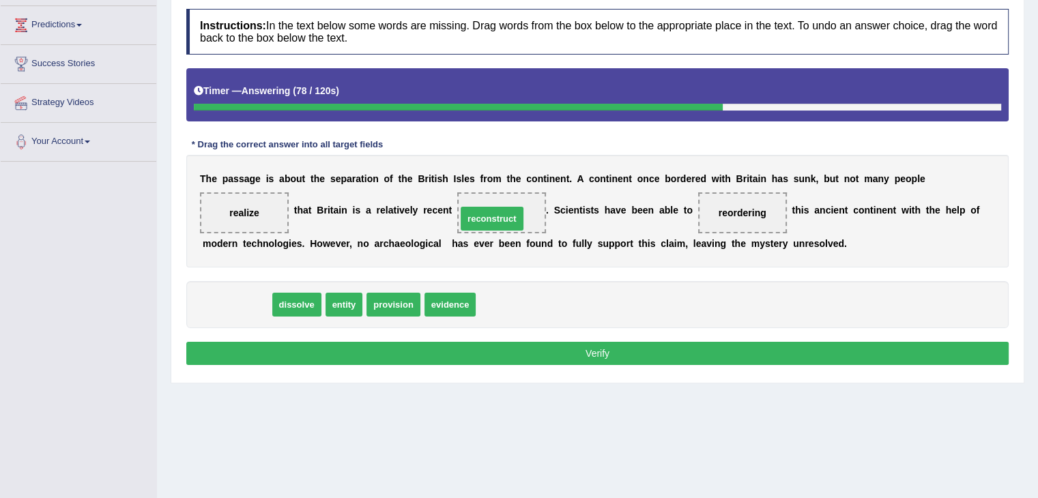
drag, startPoint x: 245, startPoint y: 299, endPoint x: 500, endPoint y: 214, distance: 269.1
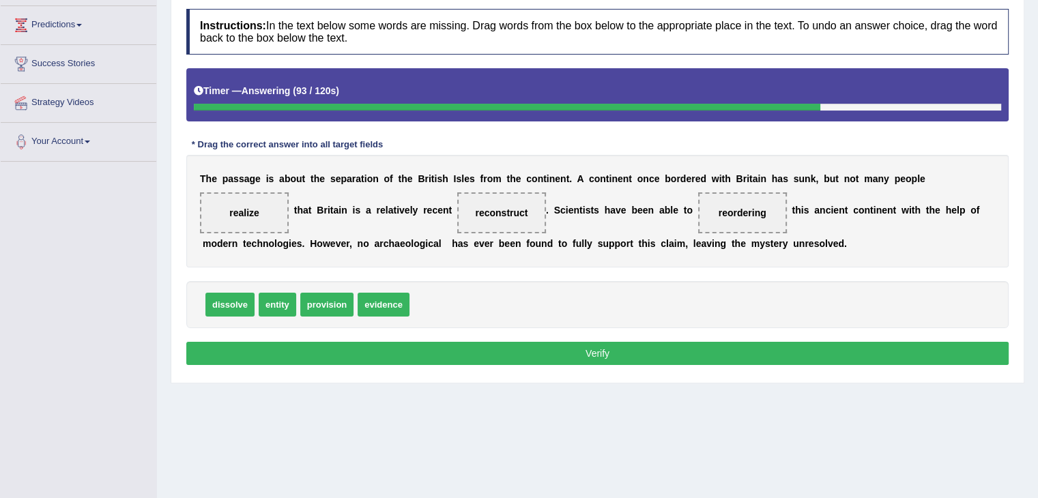
click at [566, 358] on button "Verify" at bounding box center [597, 353] width 822 height 23
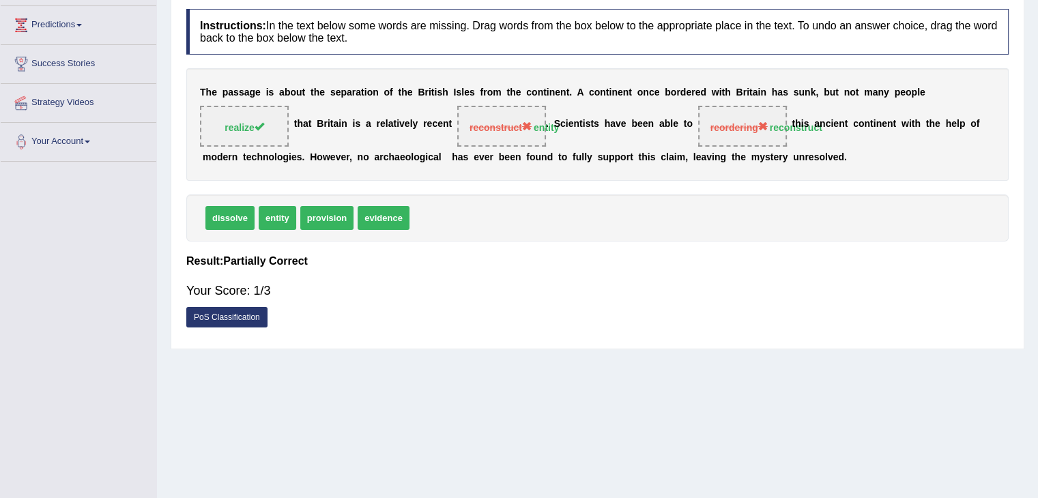
scroll to position [0, 0]
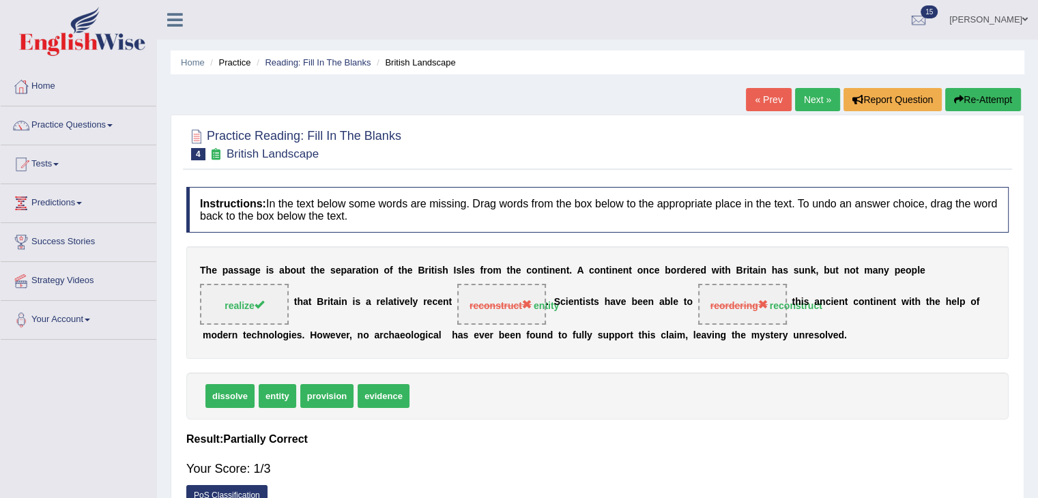
click at [962, 96] on button "Re-Attempt" at bounding box center [983, 99] width 76 height 23
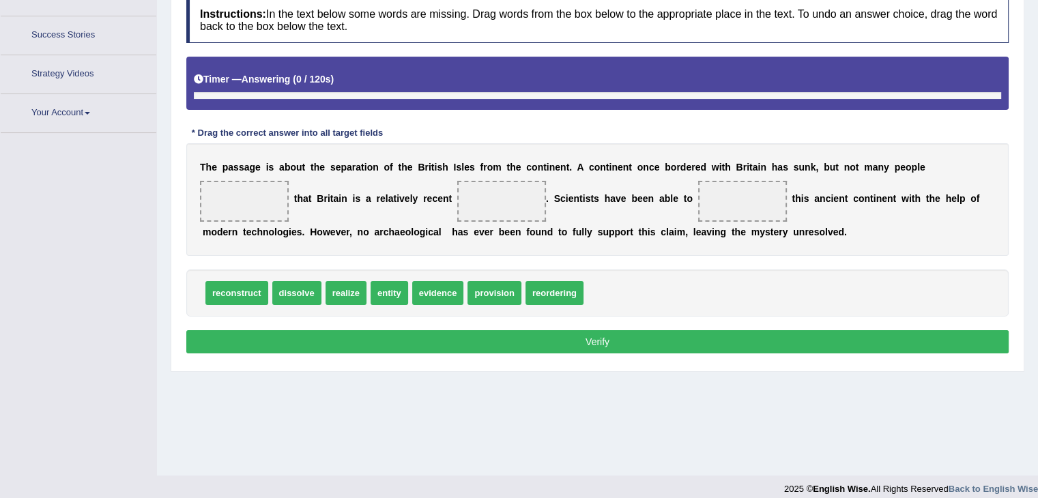
scroll to position [218, 0]
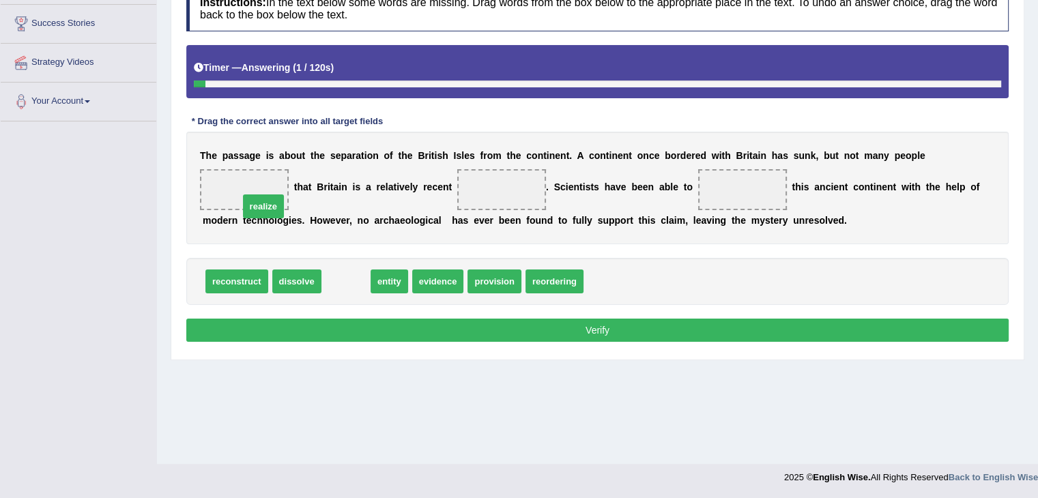
drag, startPoint x: 352, startPoint y: 283, endPoint x: 270, endPoint y: 207, distance: 112.0
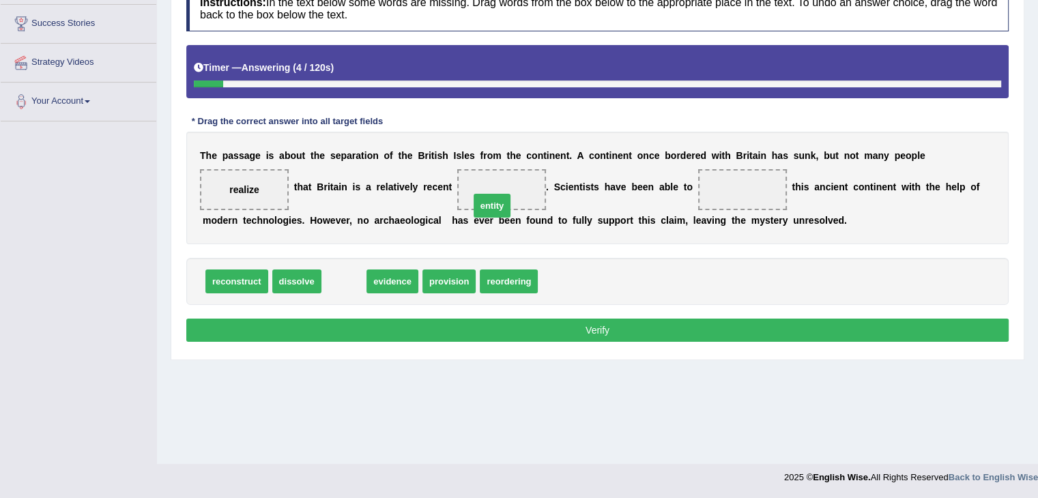
drag, startPoint x: 343, startPoint y: 280, endPoint x: 495, endPoint y: 203, distance: 170.9
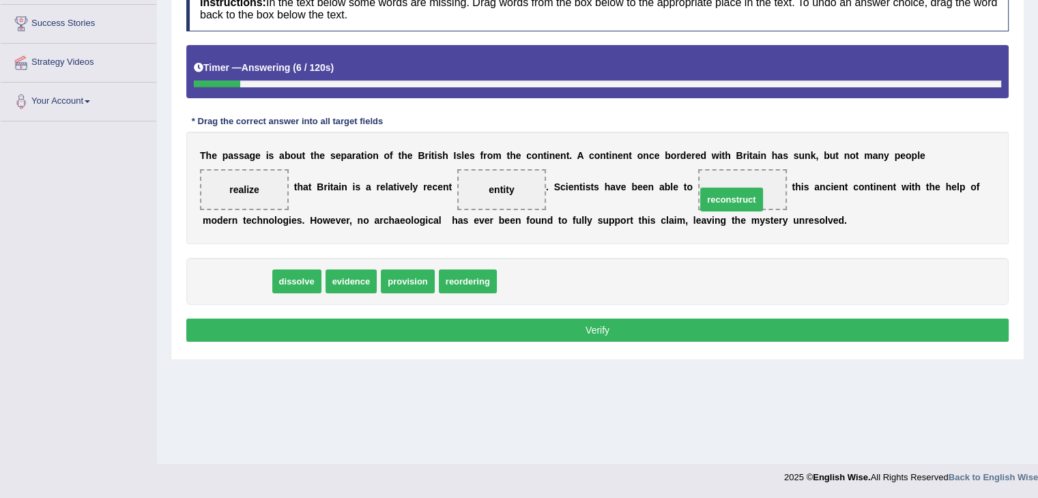
drag, startPoint x: 242, startPoint y: 277, endPoint x: 744, endPoint y: 181, distance: 510.7
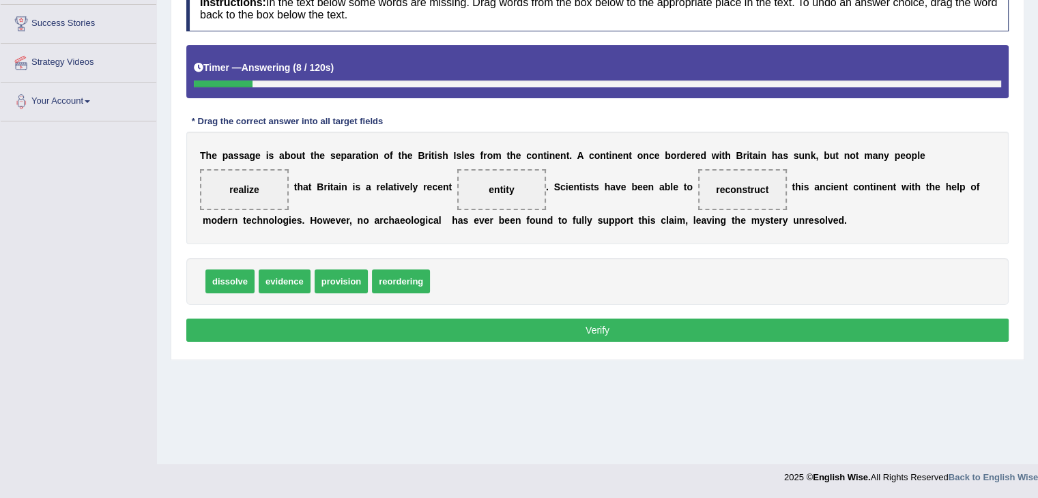
click at [669, 319] on button "Verify" at bounding box center [597, 330] width 822 height 23
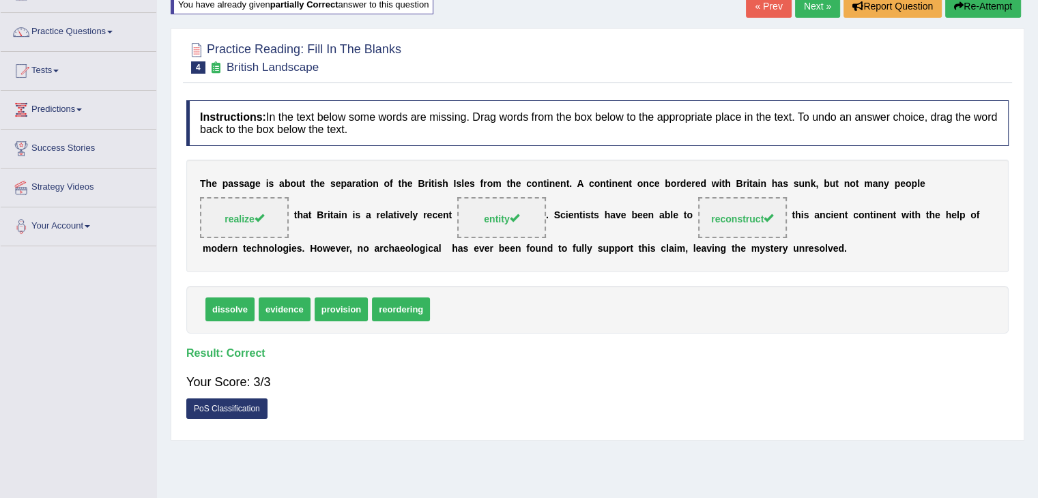
scroll to position [93, 0]
click at [809, 1] on link "Next »" at bounding box center [817, 6] width 45 height 23
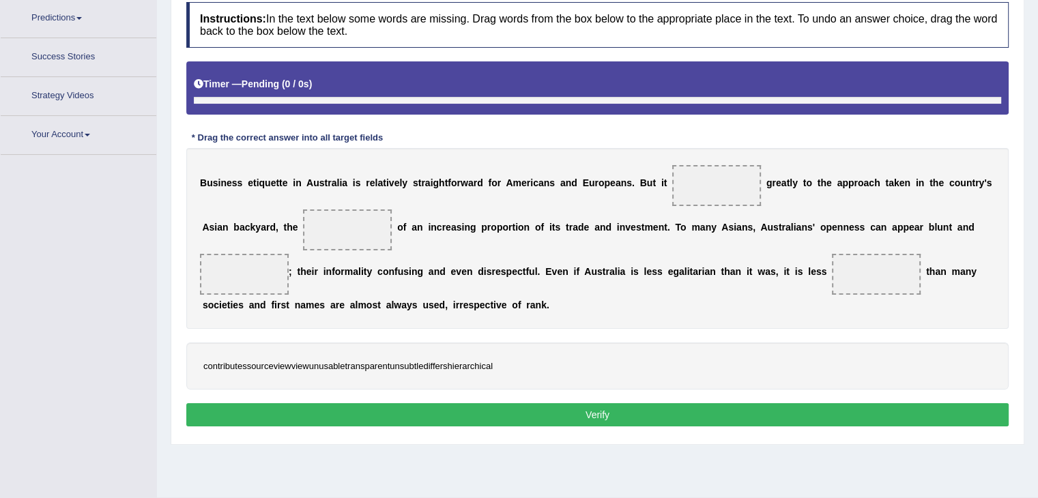
scroll to position [207, 0]
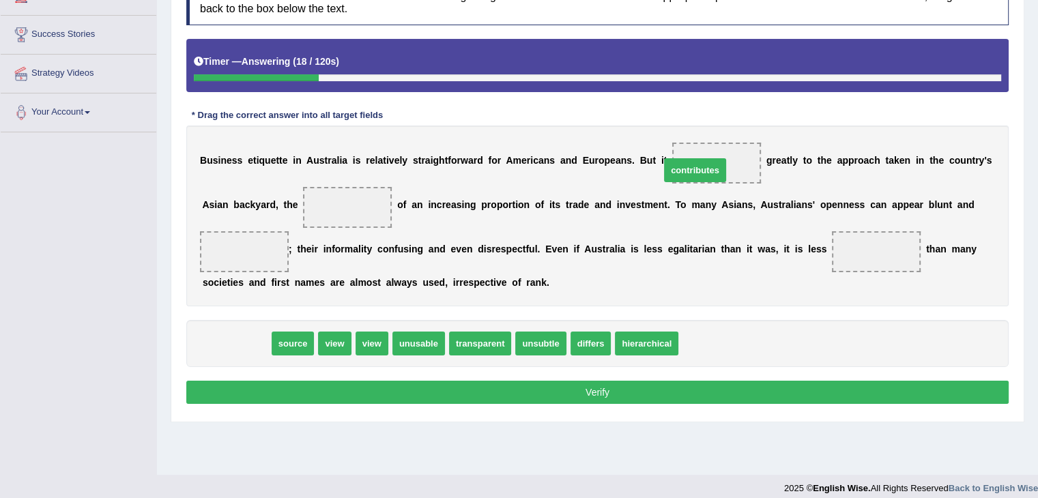
drag, startPoint x: 243, startPoint y: 343, endPoint x: 708, endPoint y: 167, distance: 497.3
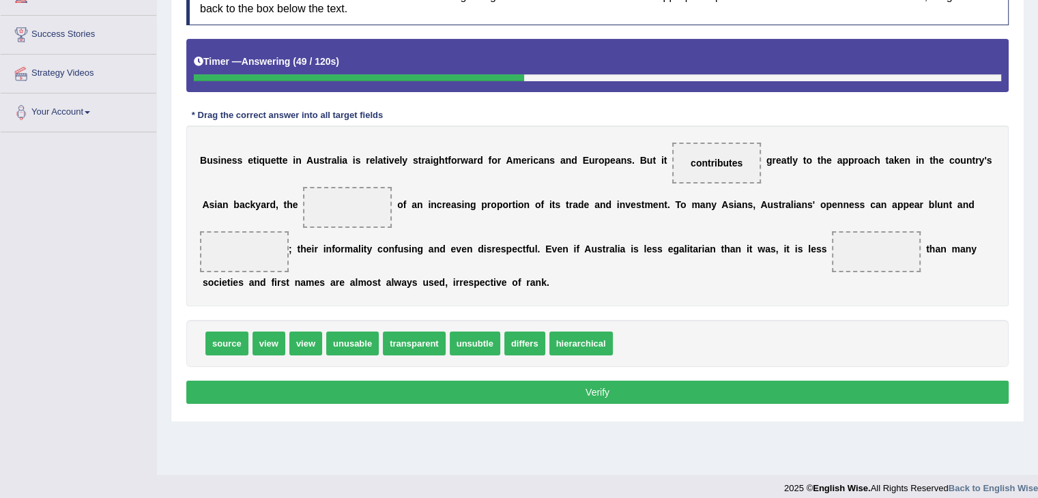
scroll to position [218, 0]
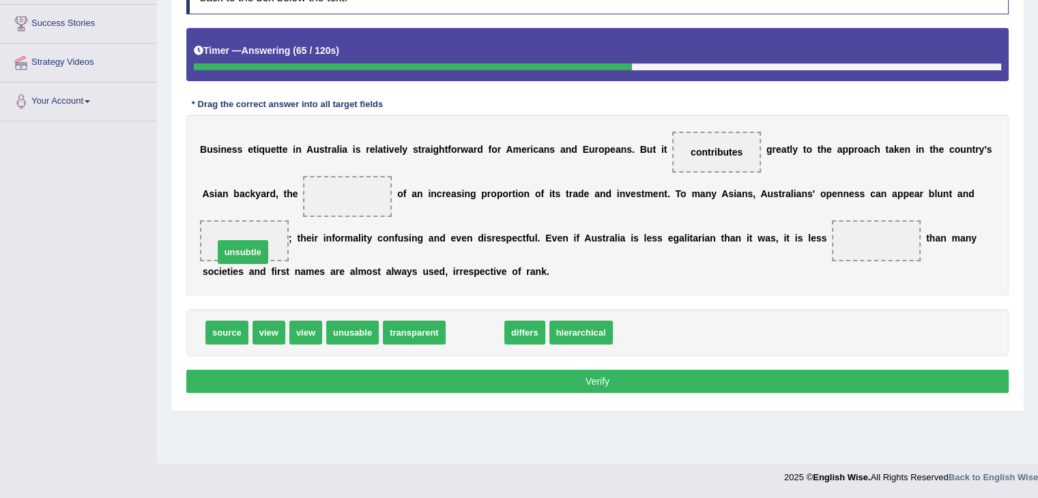
drag, startPoint x: 475, startPoint y: 331, endPoint x: 242, endPoint y: 251, distance: 246.0
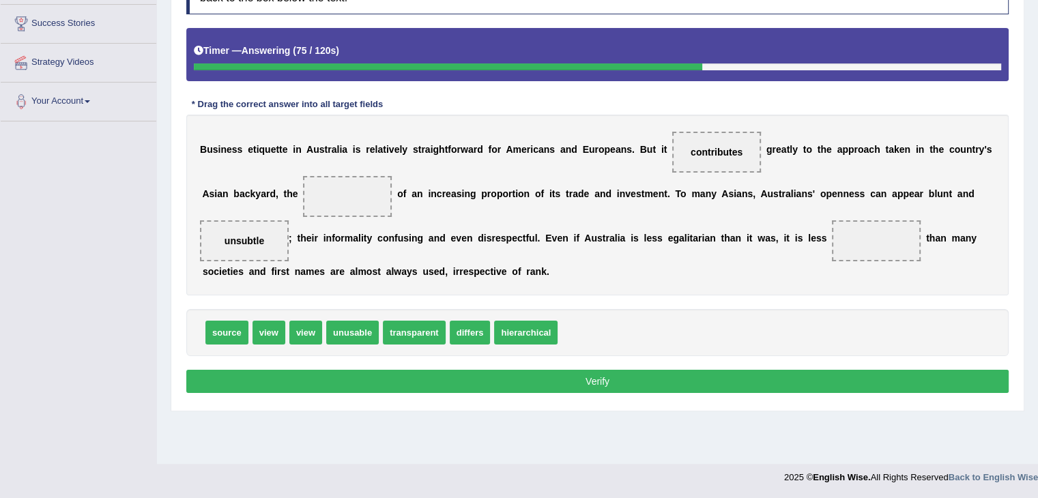
click at [419, 332] on span "transparent" at bounding box center [414, 333] width 63 height 24
drag, startPoint x: 409, startPoint y: 330, endPoint x: 878, endPoint y: 240, distance: 477.2
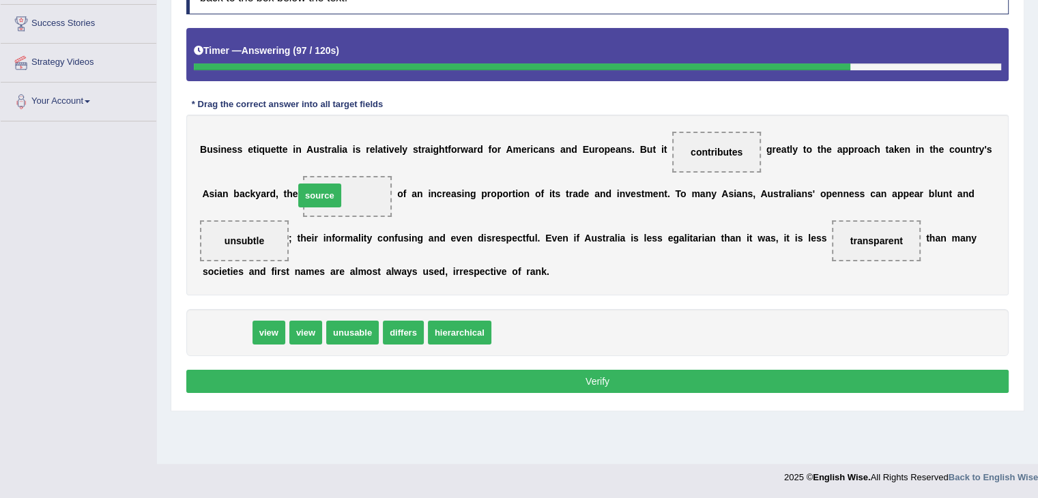
drag, startPoint x: 221, startPoint y: 328, endPoint x: 326, endPoint y: 191, distance: 172.8
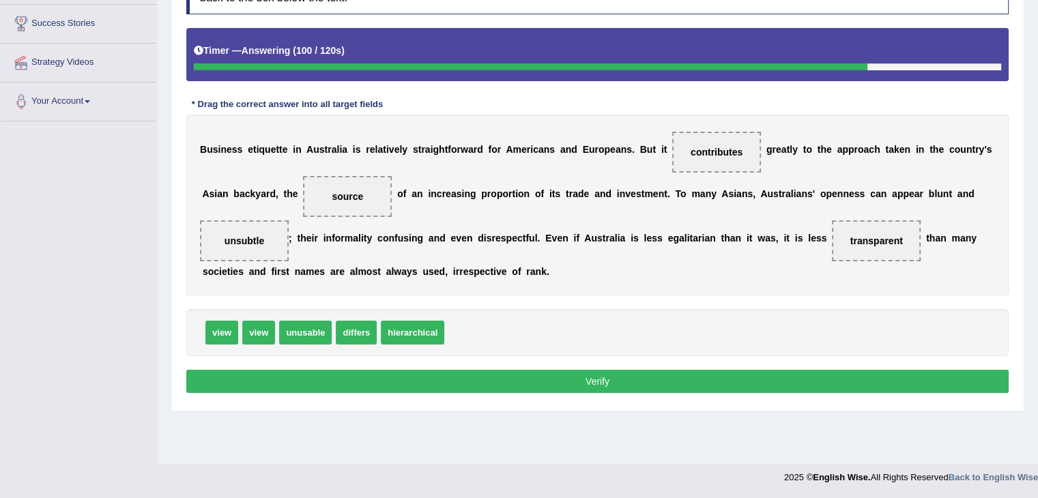
click at [439, 375] on button "Verify" at bounding box center [597, 381] width 822 height 23
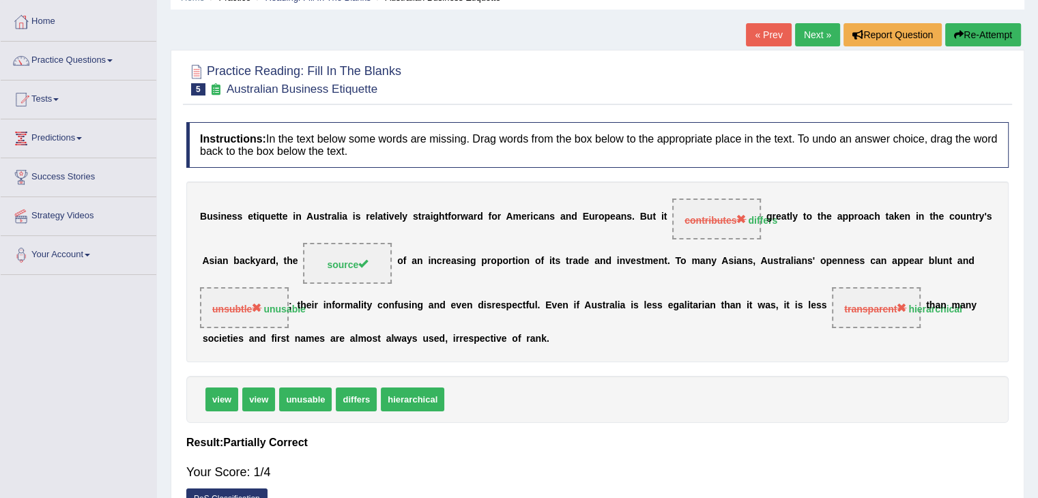
scroll to position [59, 0]
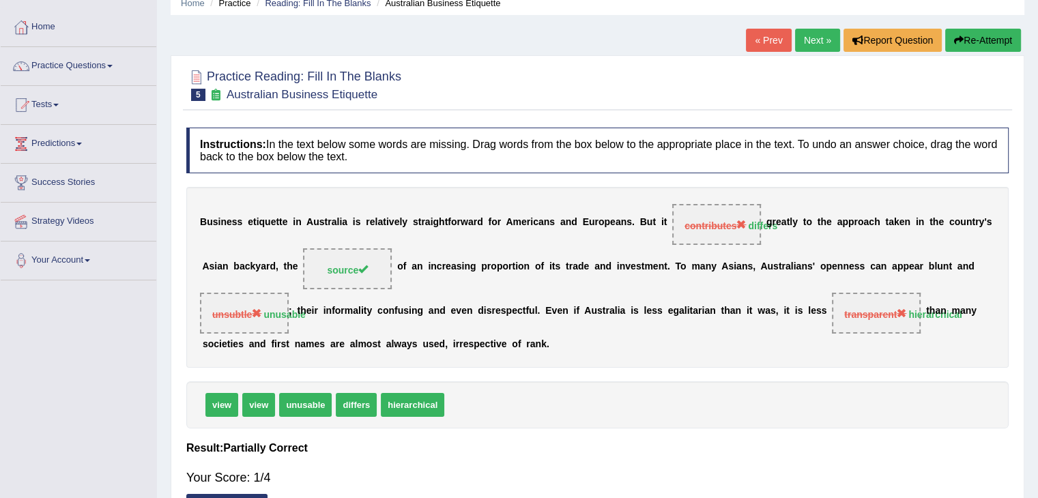
click at [966, 42] on button "Re-Attempt" at bounding box center [983, 40] width 76 height 23
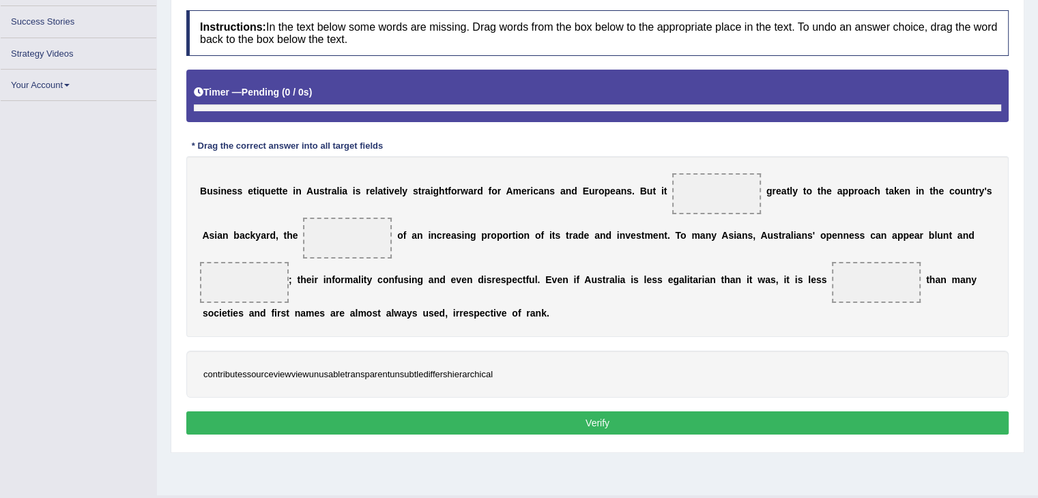
scroll to position [209, 0]
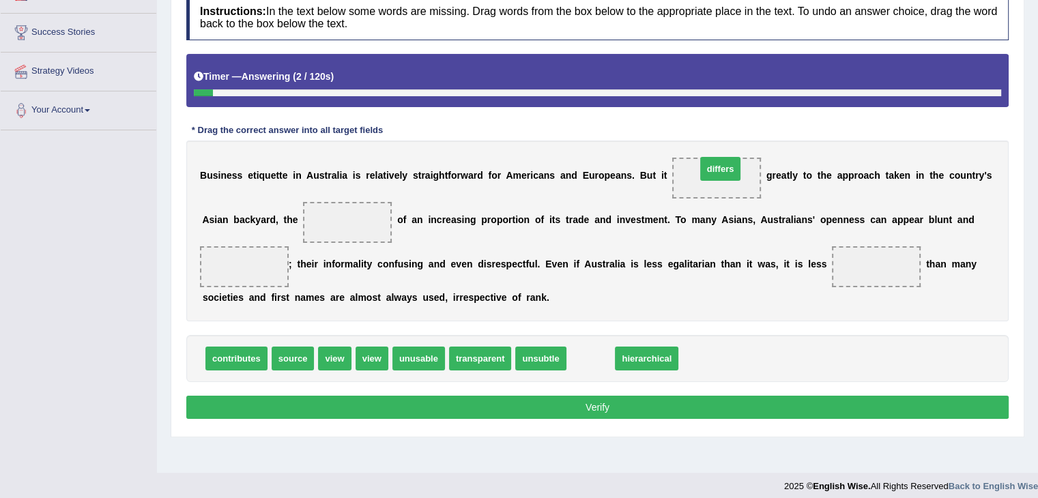
drag, startPoint x: 592, startPoint y: 355, endPoint x: 719, endPoint y: 177, distance: 218.7
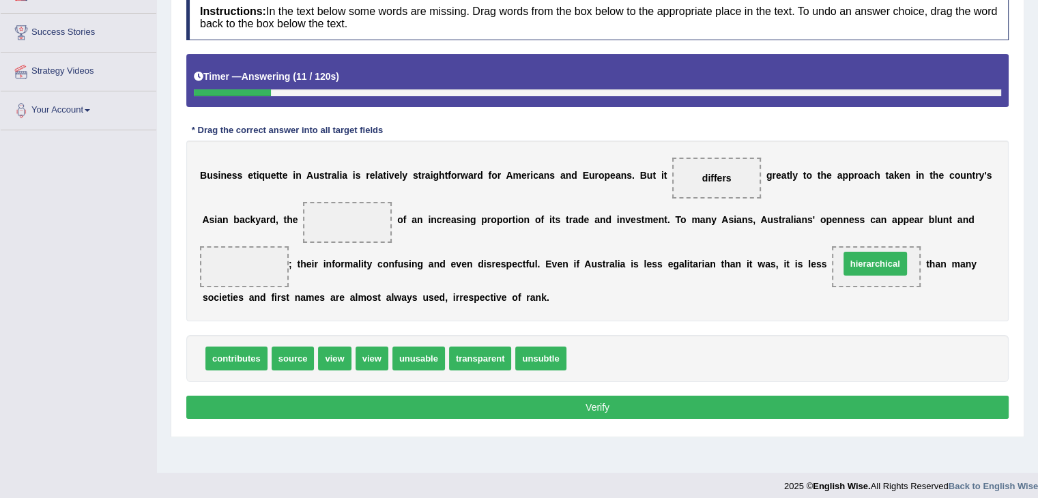
drag, startPoint x: 596, startPoint y: 350, endPoint x: 869, endPoint y: 257, distance: 288.3
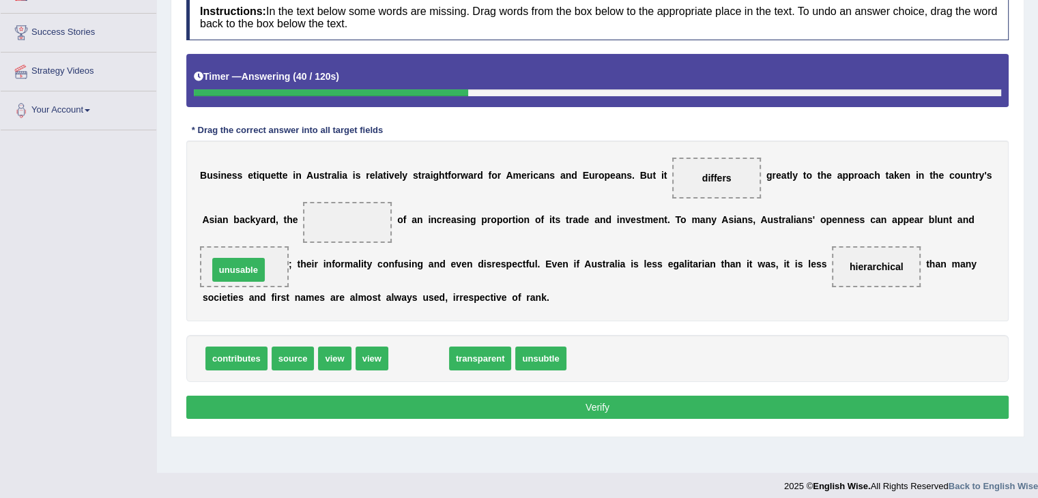
drag, startPoint x: 433, startPoint y: 358, endPoint x: 253, endPoint y: 267, distance: 202.0
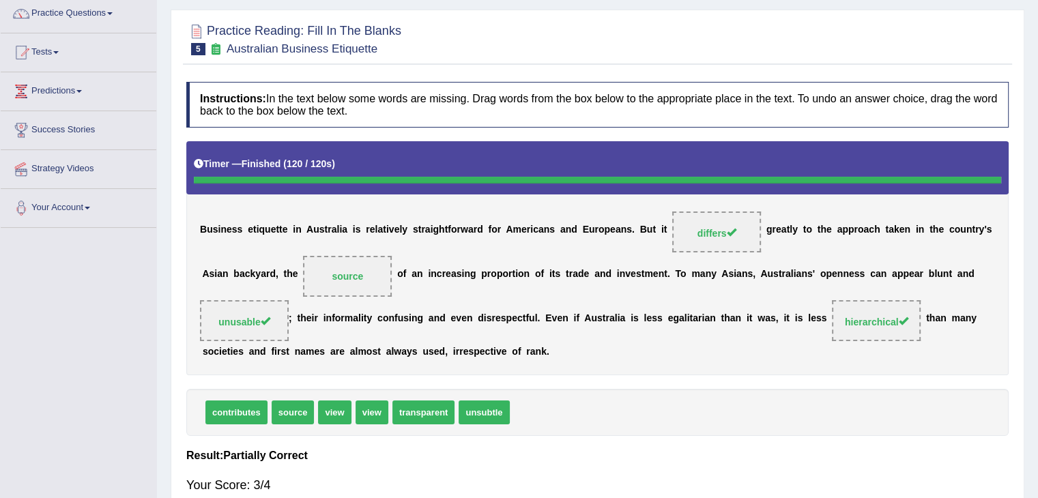
scroll to position [0, 0]
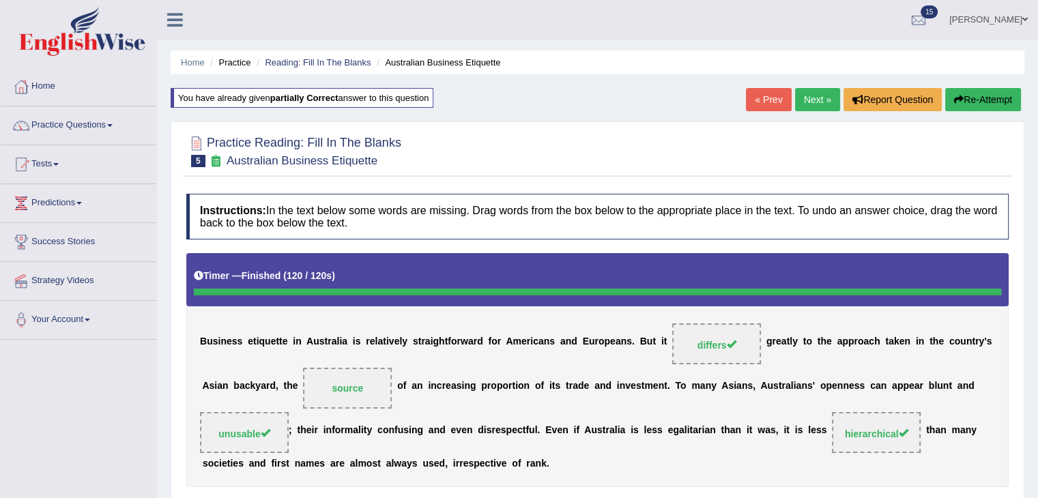
click at [811, 97] on link "Next »" at bounding box center [817, 99] width 45 height 23
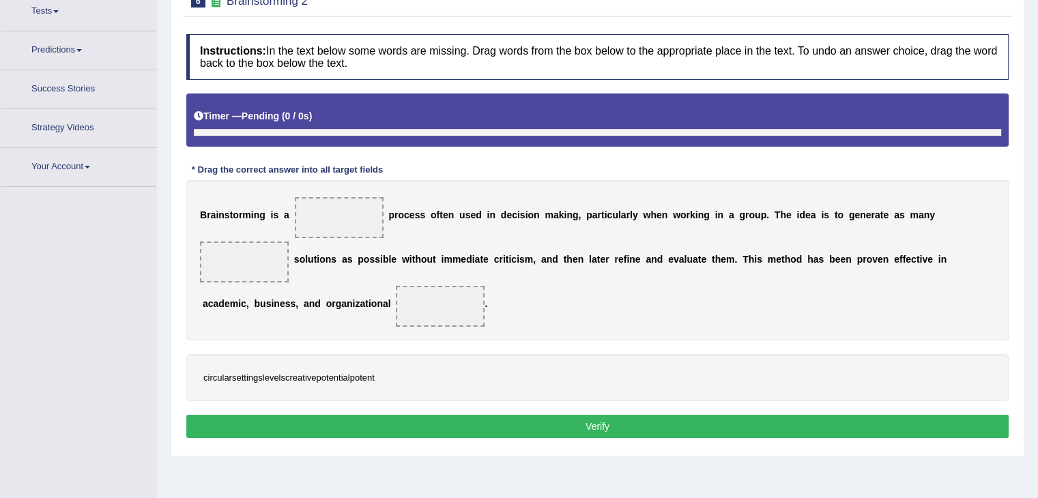
scroll to position [168, 0]
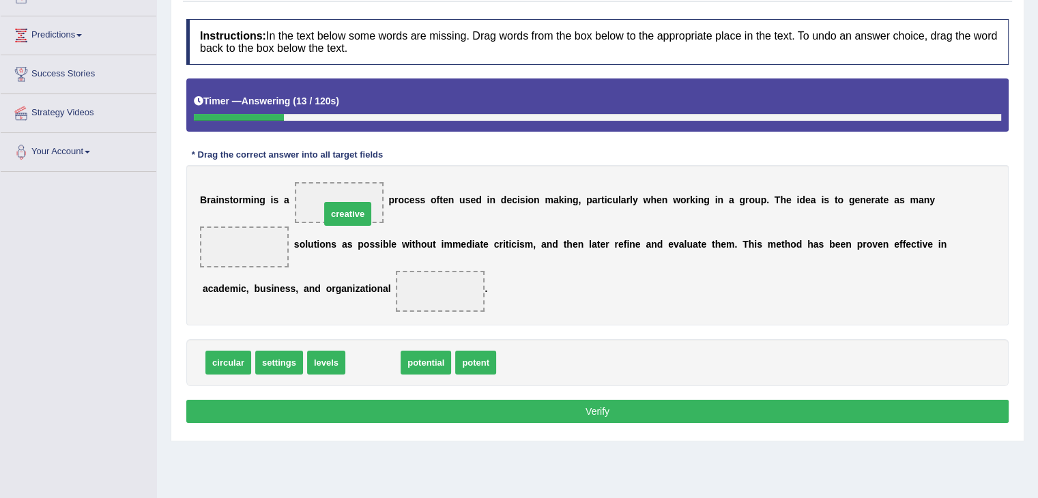
drag, startPoint x: 379, startPoint y: 360, endPoint x: 354, endPoint y: 211, distance: 151.6
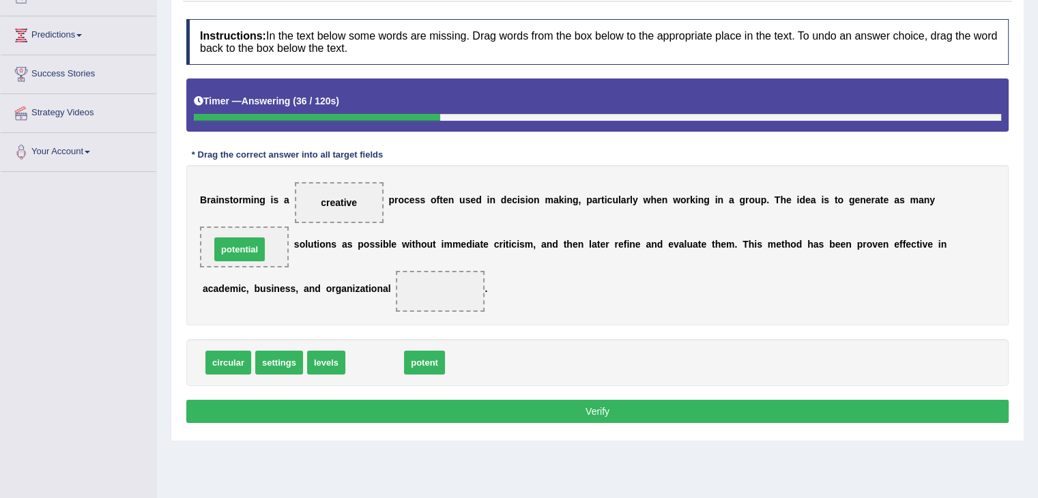
drag, startPoint x: 381, startPoint y: 360, endPoint x: 248, endPoint y: 246, distance: 175.7
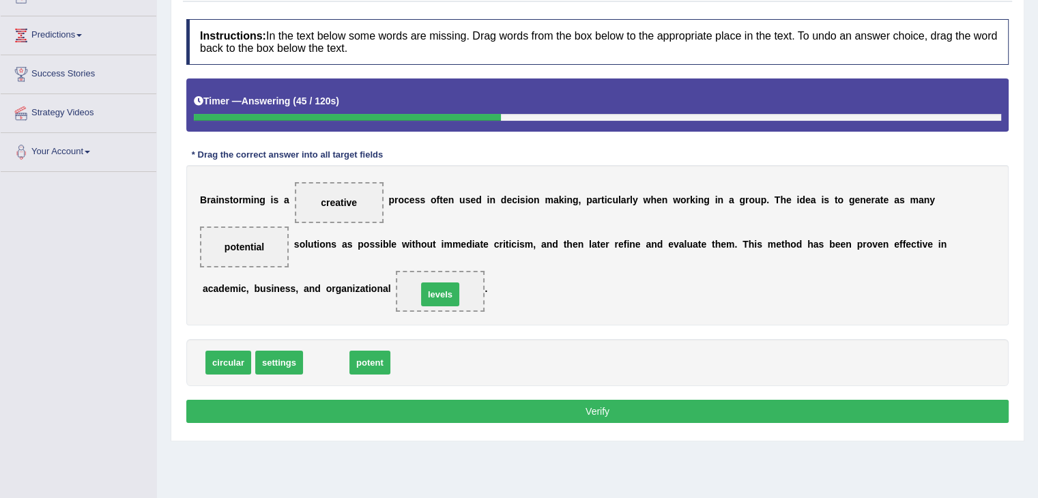
drag, startPoint x: 331, startPoint y: 362, endPoint x: 445, endPoint y: 293, distance: 132.8
click at [462, 403] on button "Verify" at bounding box center [597, 411] width 822 height 23
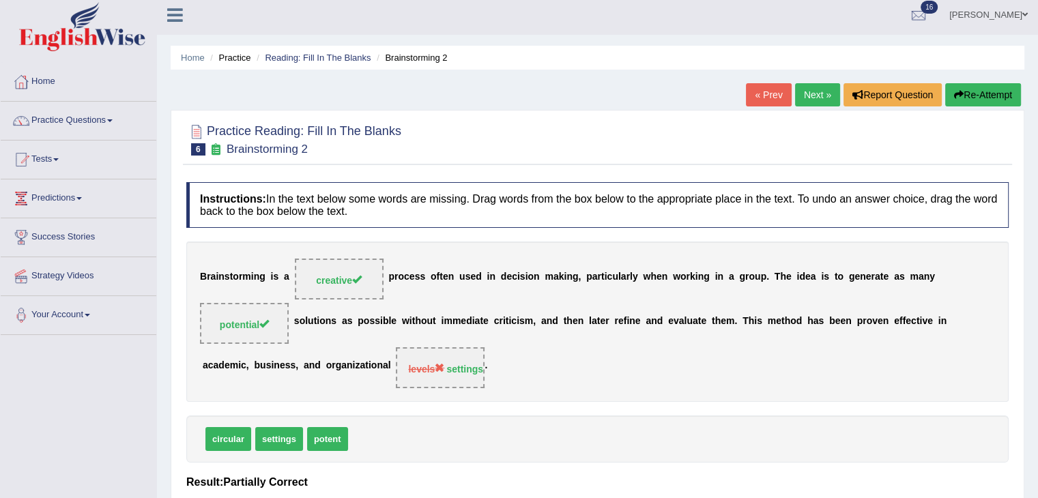
scroll to position [0, 0]
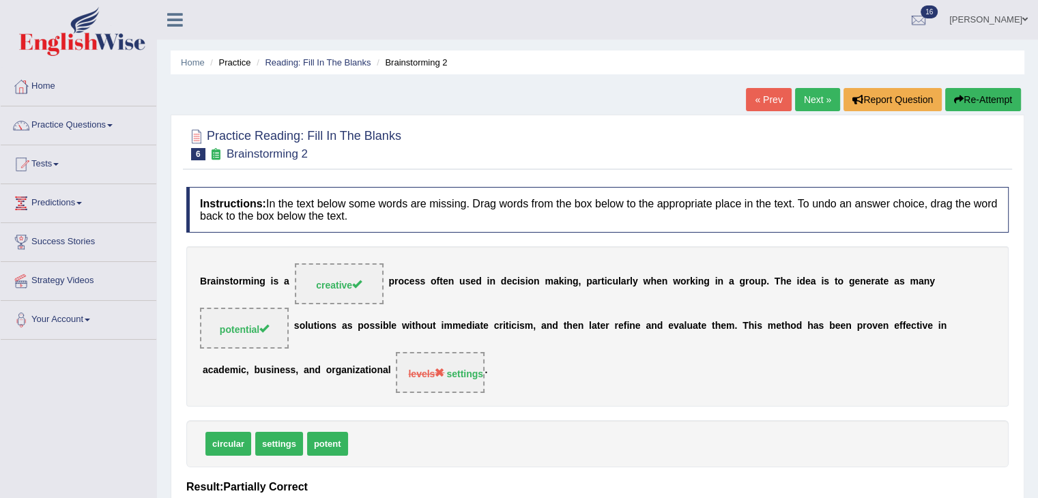
click at [824, 106] on link "Next »" at bounding box center [817, 99] width 45 height 23
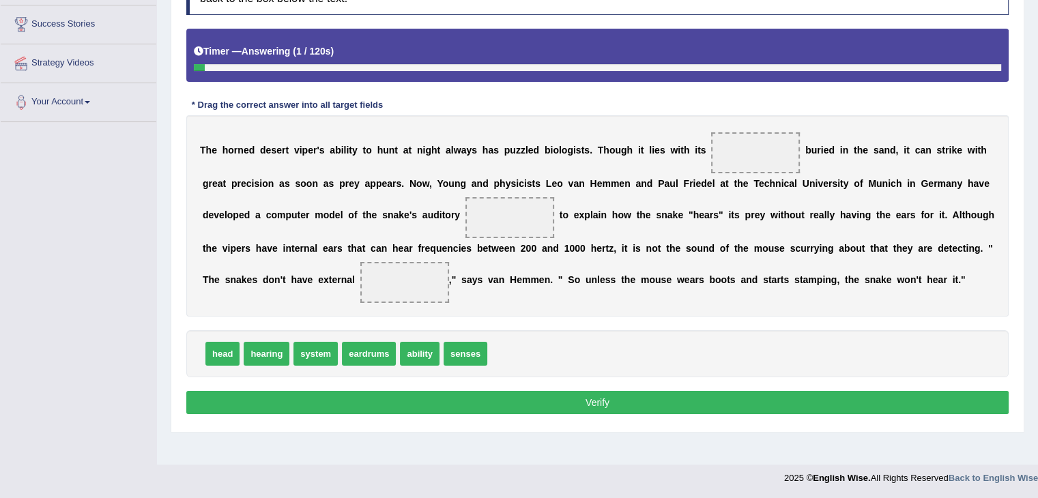
scroll to position [218, 0]
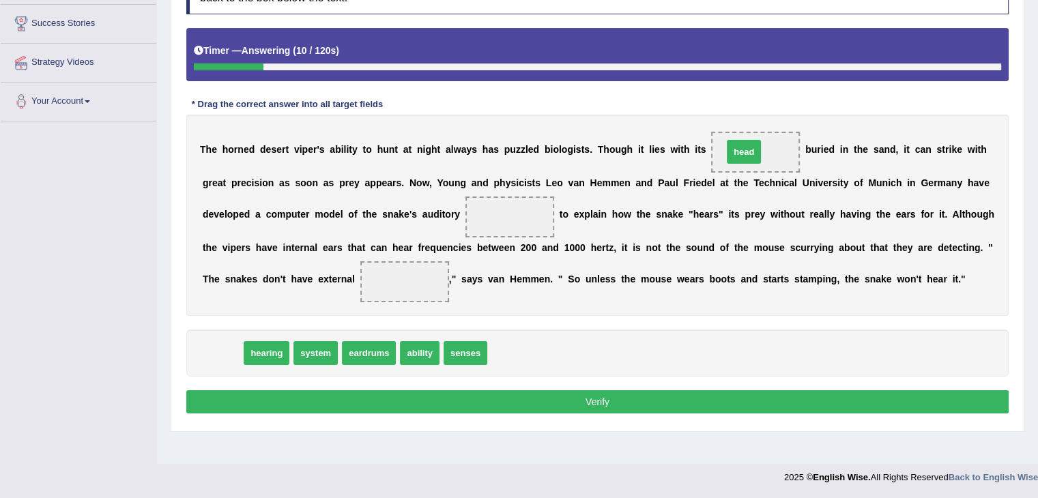
drag, startPoint x: 222, startPoint y: 351, endPoint x: 744, endPoint y: 150, distance: 558.6
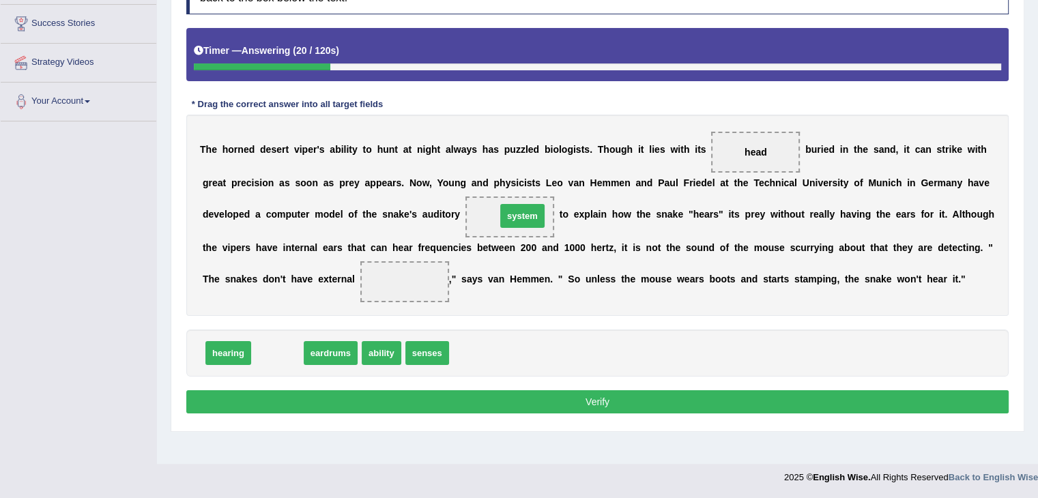
drag, startPoint x: 280, startPoint y: 353, endPoint x: 521, endPoint y: 222, distance: 273.9
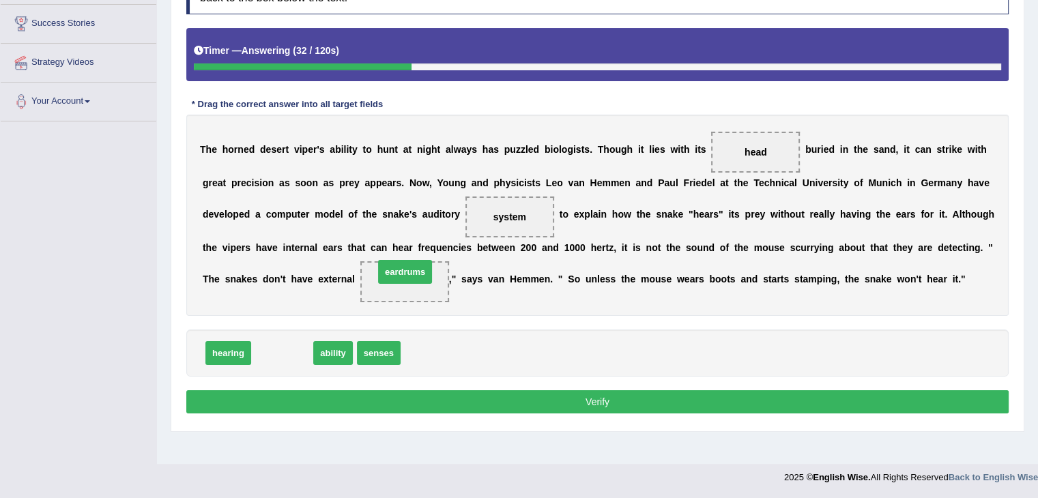
drag, startPoint x: 284, startPoint y: 353, endPoint x: 410, endPoint y: 274, distance: 149.0
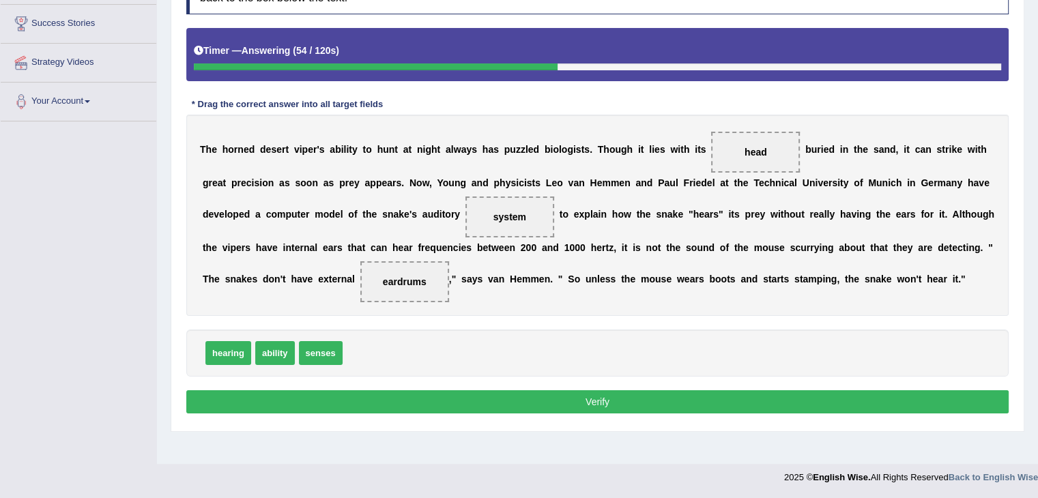
click at [503, 398] on button "Verify" at bounding box center [597, 401] width 822 height 23
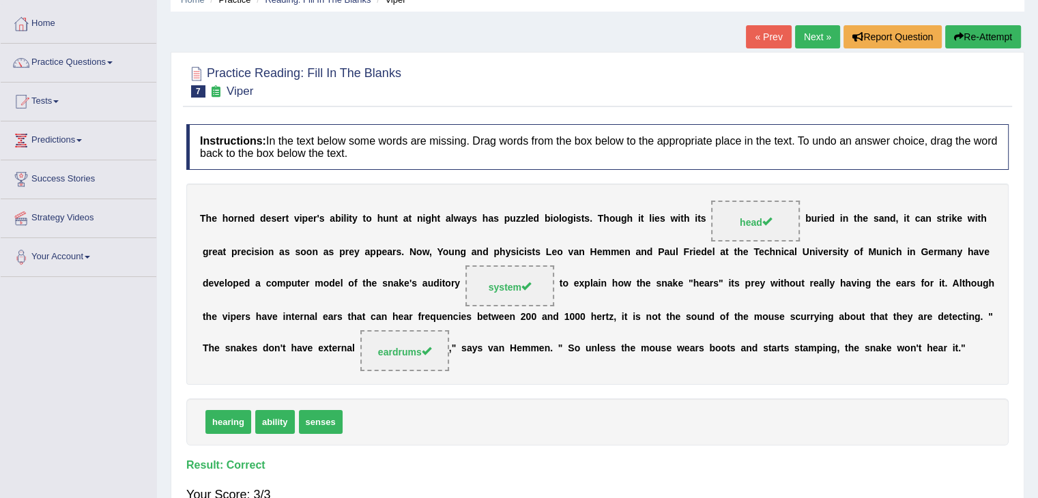
scroll to position [0, 0]
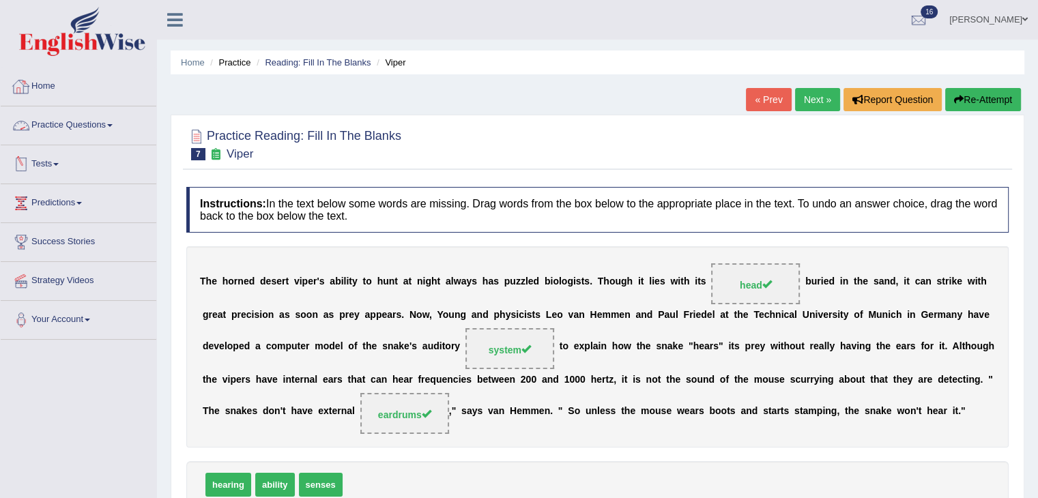
click at [46, 89] on link "Home" at bounding box center [79, 85] width 156 height 34
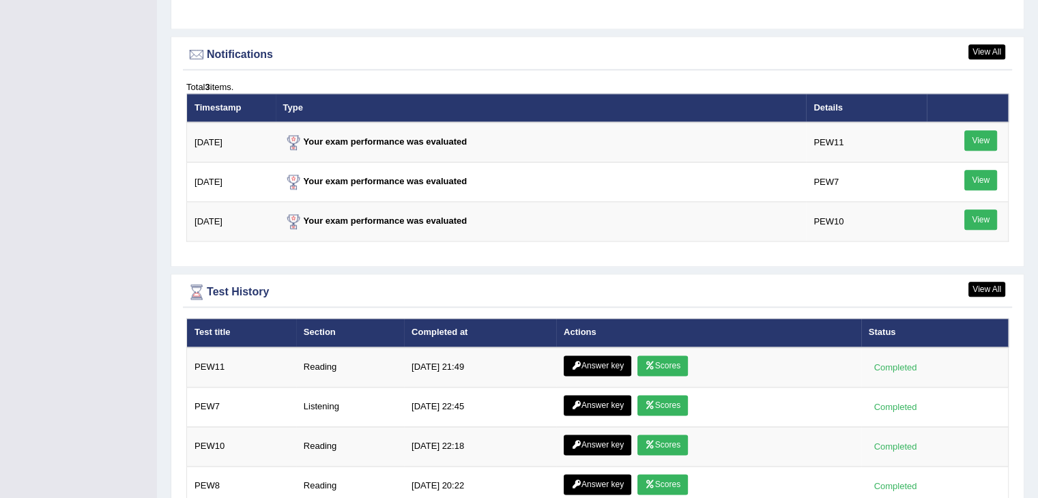
scroll to position [1807, 0]
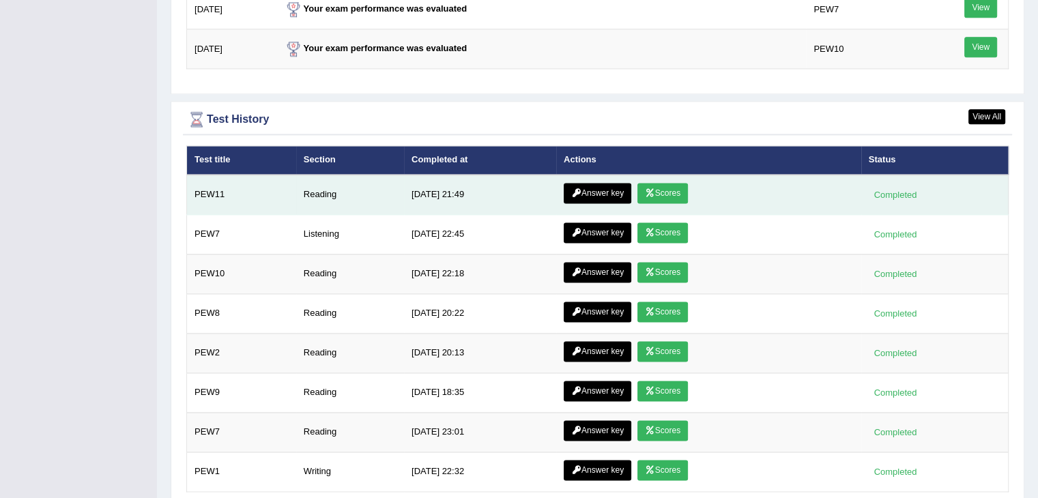
click at [660, 188] on link "Scores" at bounding box center [662, 193] width 50 height 20
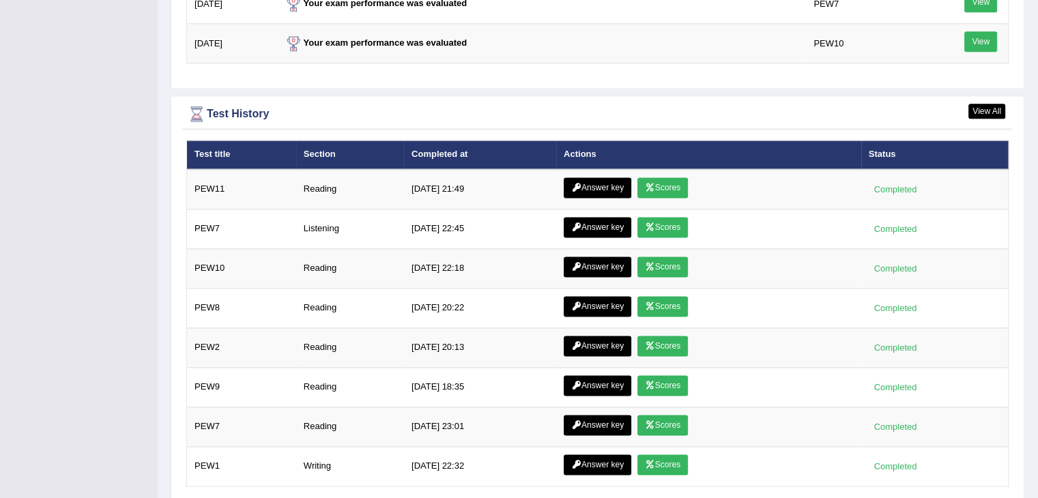
scroll to position [1812, 0]
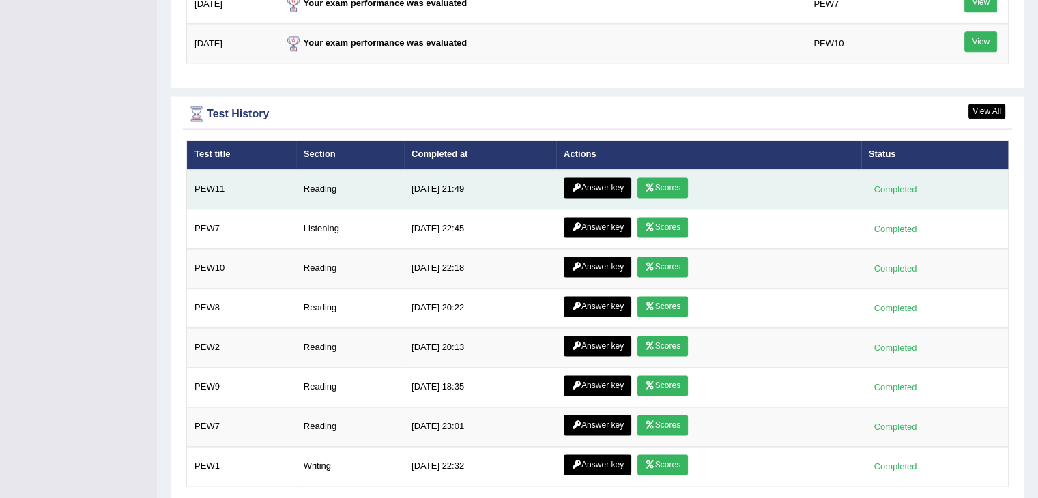
click at [593, 182] on link "Answer key" at bounding box center [598, 187] width 68 height 20
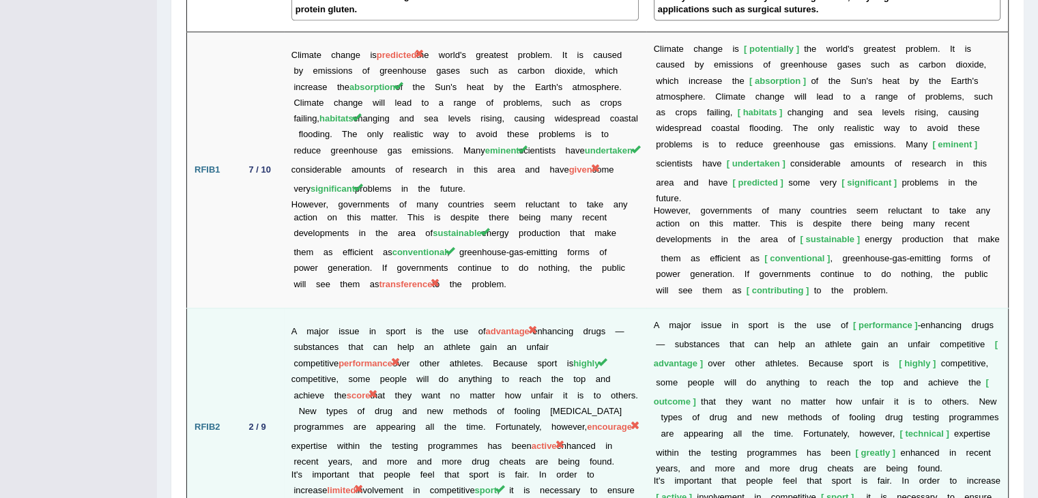
scroll to position [1821, 0]
drag, startPoint x: 460, startPoint y: 315, endPoint x: 406, endPoint y: 302, distance: 55.3
click at [406, 308] on td "A major issue in sport is the use of advantage -enhancing drugs — substances th…" at bounding box center [465, 427] width 362 height 238
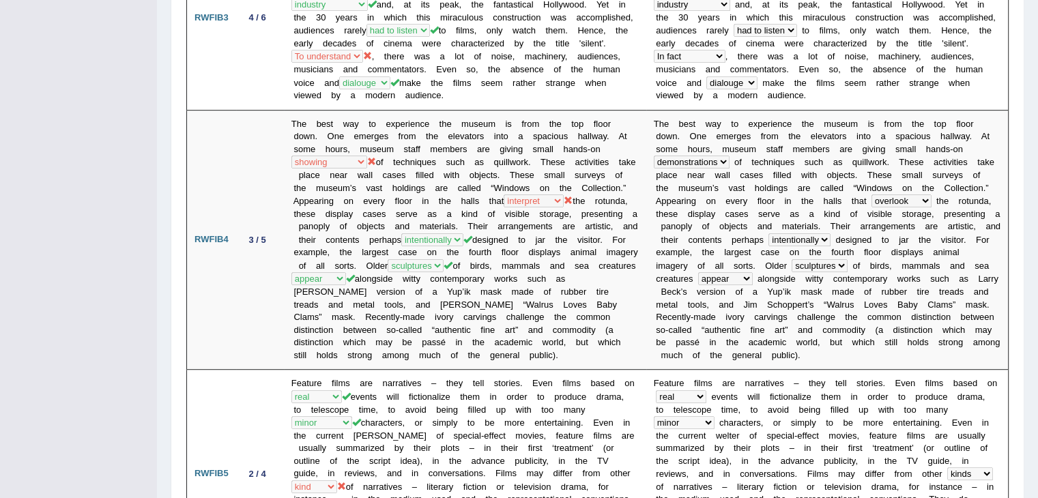
scroll to position [0, 0]
